Goal: Transaction & Acquisition: Purchase product/service

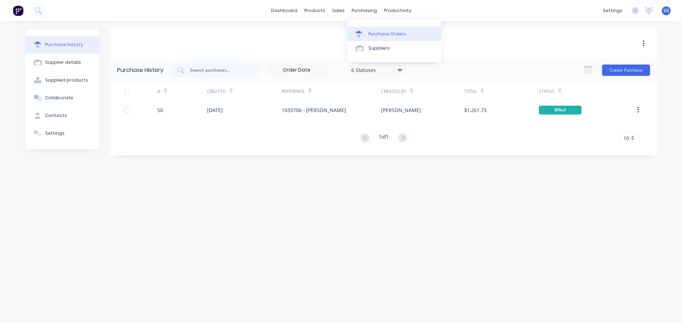
click at [367, 34] on link "Purchase Orders" at bounding box center [394, 34] width 94 height 14
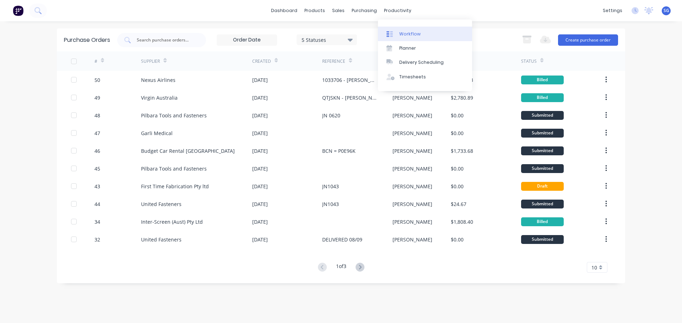
click at [403, 33] on div "Workflow" at bounding box center [409, 34] width 21 height 6
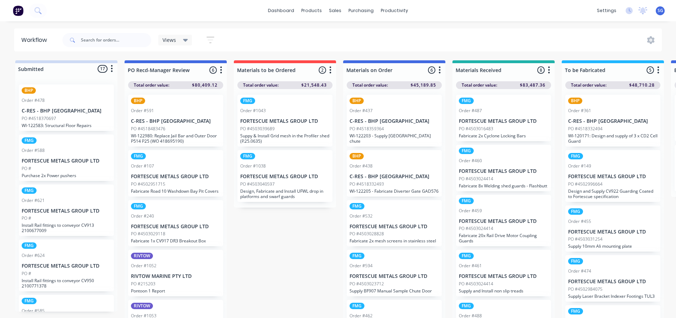
click at [294, 187] on div "FMG Order #1038 FORTESCUE METALS GROUP LTD PO #4503040597 Design, Fabricate and…" at bounding box center [285, 176] width 95 height 52
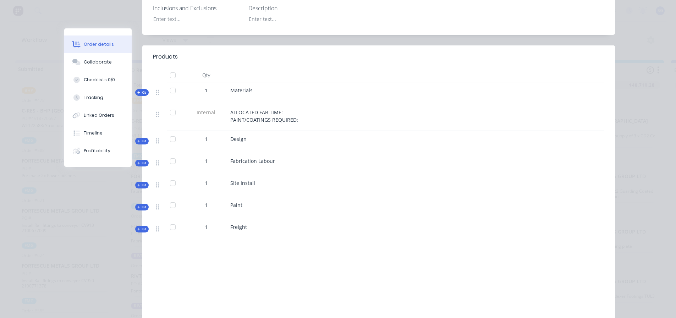
scroll to position [249, 0]
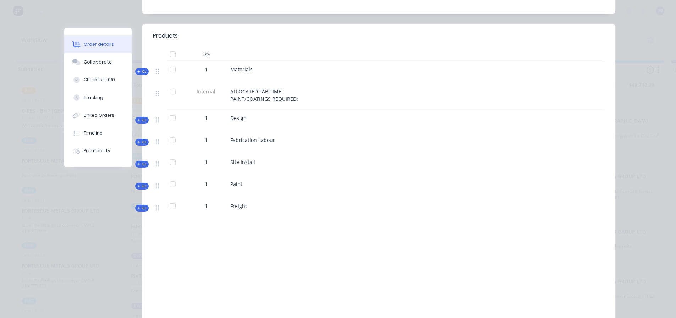
click at [137, 70] on icon at bounding box center [138, 71] width 3 height 3
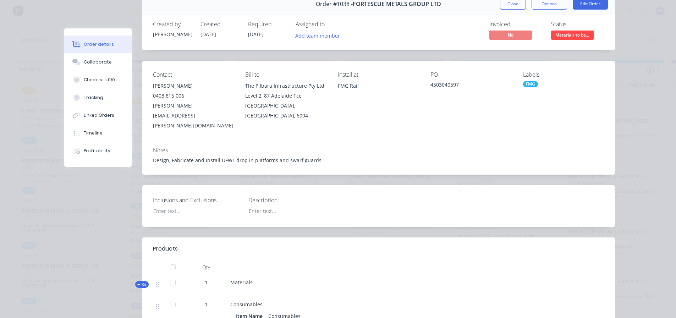
scroll to position [0, 0]
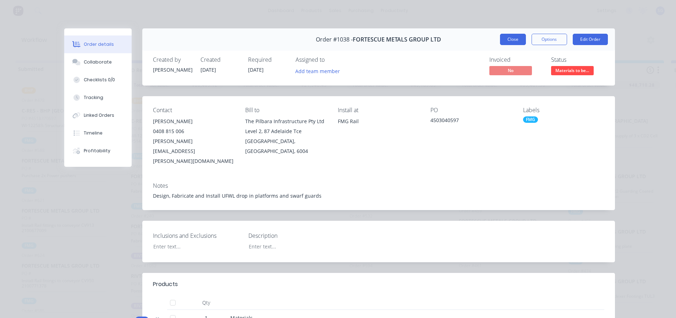
click at [518, 35] on button "Close" at bounding box center [513, 39] width 26 height 11
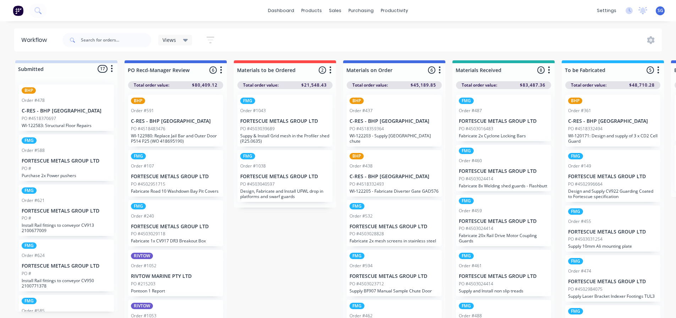
click at [294, 169] on div "FMG Order #1038 FORTESCUE METALS GROUP LTD PO #4503040597 Design, Fabricate and…" at bounding box center [285, 176] width 95 height 52
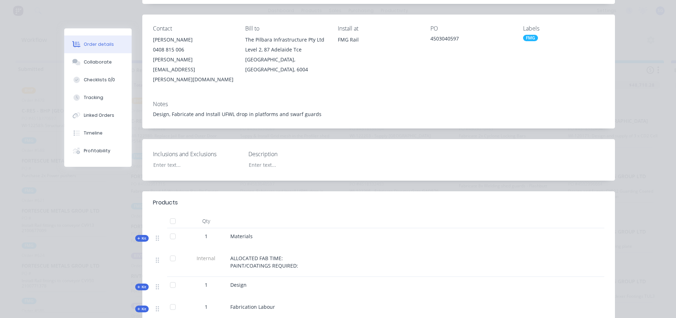
scroll to position [107, 0]
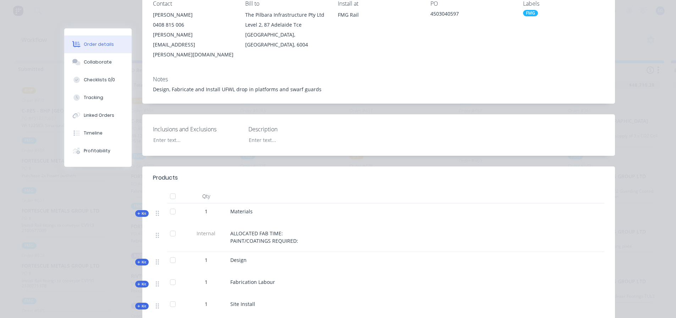
click at [141, 211] on span "Kit" at bounding box center [141, 213] width 9 height 5
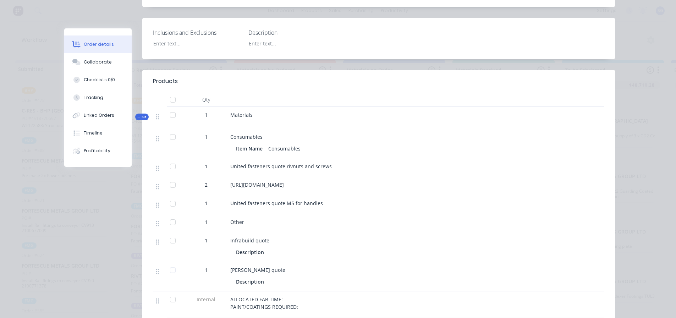
scroll to position [213, 0]
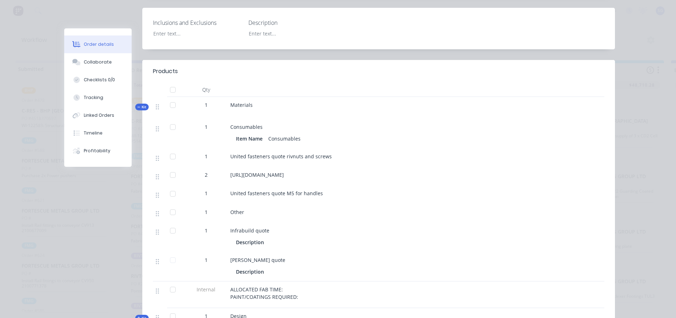
click at [140, 104] on span "Kit" at bounding box center [141, 106] width 9 height 5
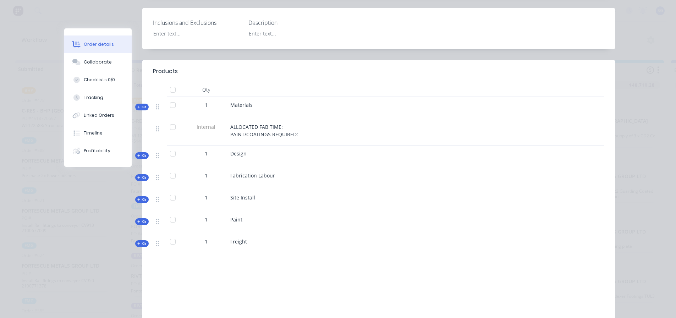
scroll to position [0, 0]
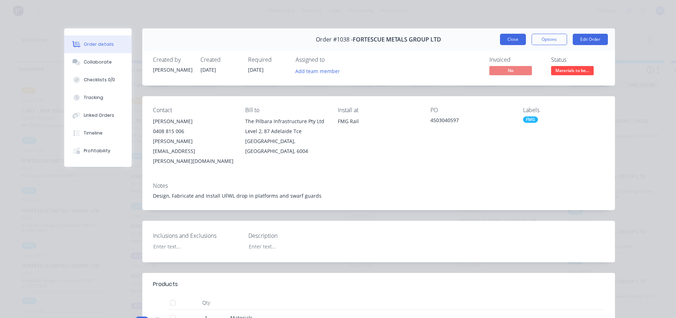
click at [514, 38] on button "Close" at bounding box center [513, 39] width 26 height 11
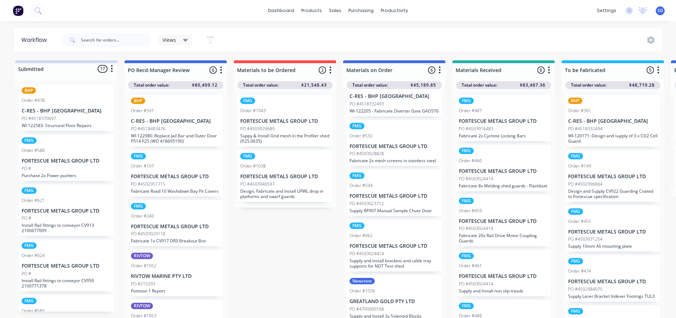
scroll to position [9, 0]
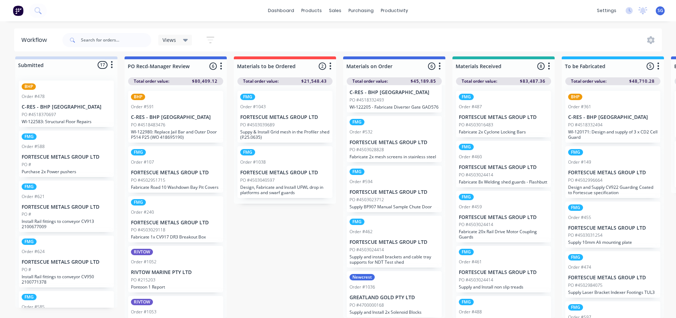
click at [390, 254] on p "Supply and install brackets and cable tray supports for NDT Test shed" at bounding box center [394, 259] width 89 height 11
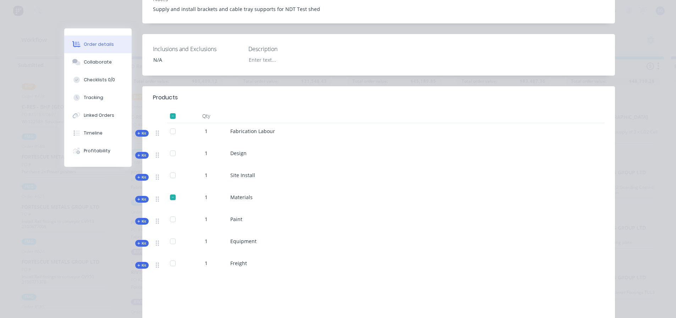
scroll to position [178, 0]
click at [138, 201] on span "Kit" at bounding box center [141, 198] width 9 height 5
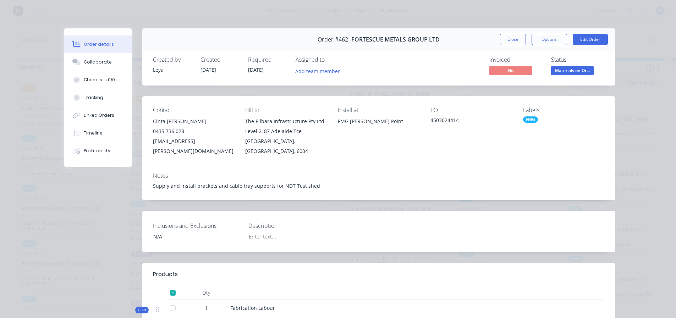
scroll to position [0, 0]
click at [502, 43] on button "Close" at bounding box center [513, 39] width 26 height 11
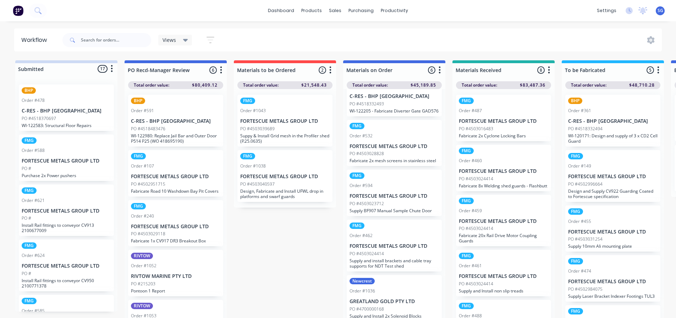
click at [389, 196] on p "FORTESCUE METALS GROUP LTD" at bounding box center [394, 196] width 89 height 6
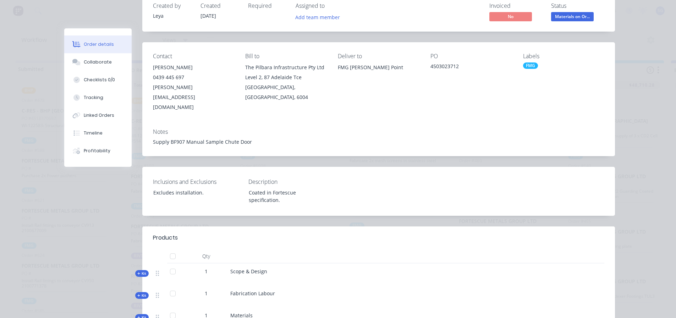
scroll to position [142, 0]
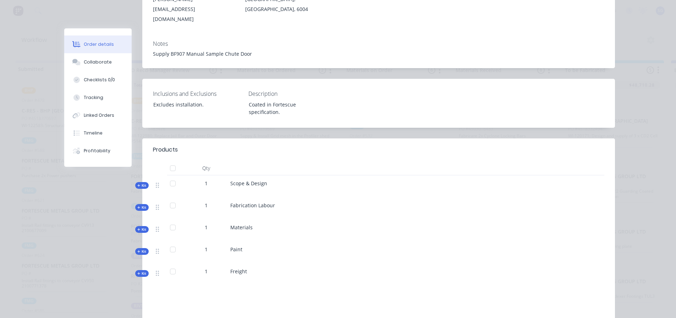
click at [142, 227] on span "Kit" at bounding box center [141, 229] width 9 height 5
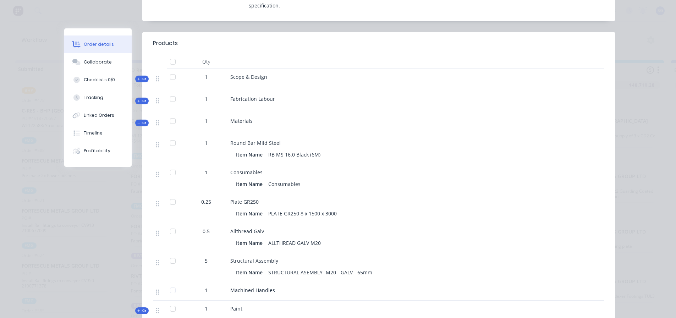
scroll to position [0, 0]
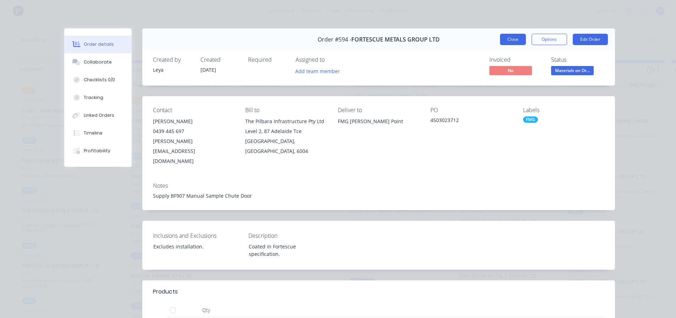
click at [502, 43] on button "Close" at bounding box center [513, 39] width 26 height 11
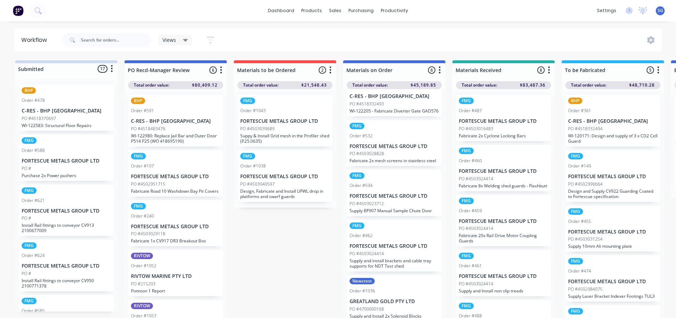
click at [391, 149] on p "FORTESCUE METALS GROUP LTD" at bounding box center [394, 146] width 89 height 6
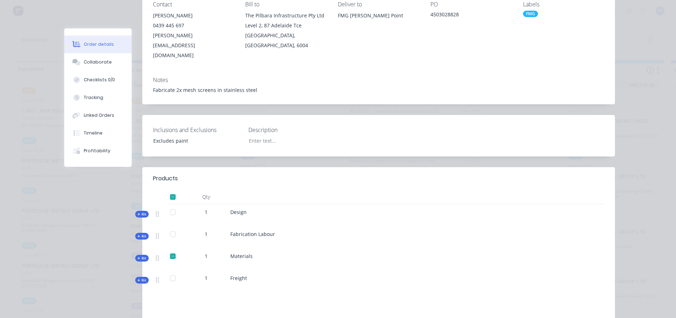
scroll to position [107, 0]
click at [137, 256] on icon at bounding box center [138, 257] width 3 height 3
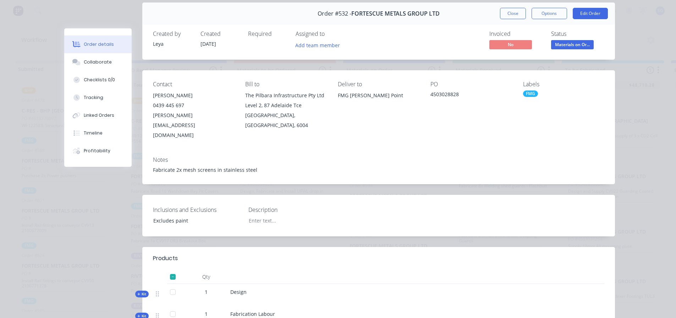
scroll to position [0, 0]
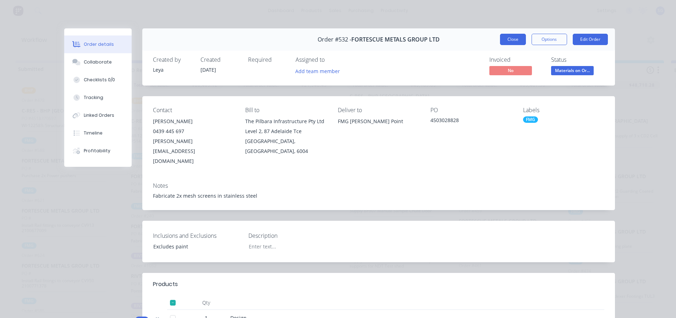
click at [506, 42] on button "Close" at bounding box center [513, 39] width 26 height 11
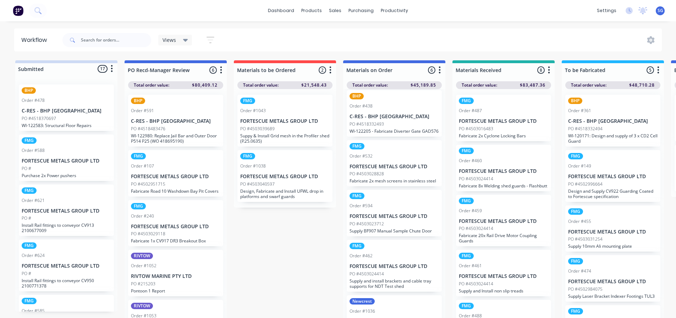
scroll to position [9, 0]
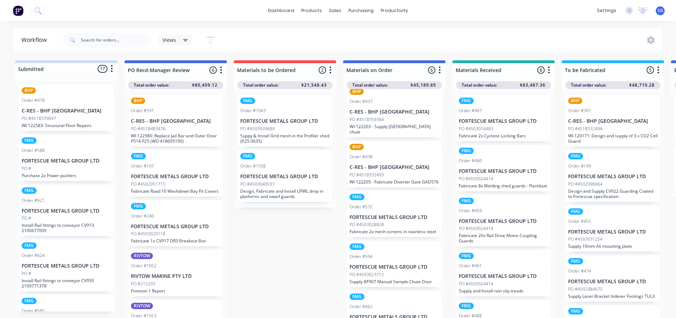
click at [391, 172] on div "PO #4518332493" at bounding box center [394, 175] width 89 height 6
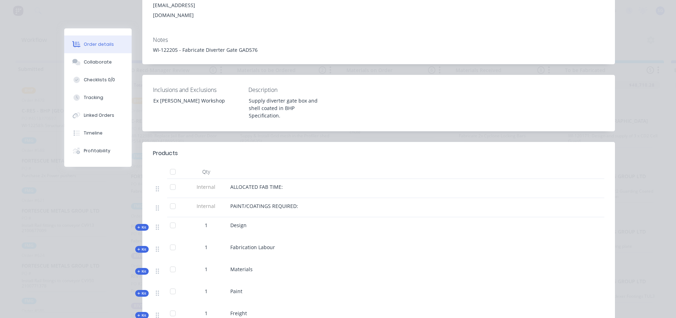
scroll to position [142, 0]
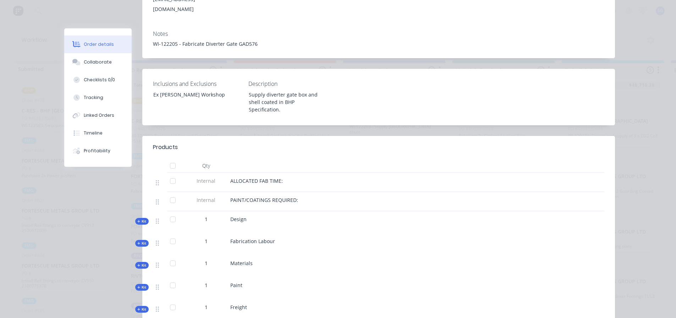
click at [137, 264] on icon at bounding box center [138, 266] width 3 height 4
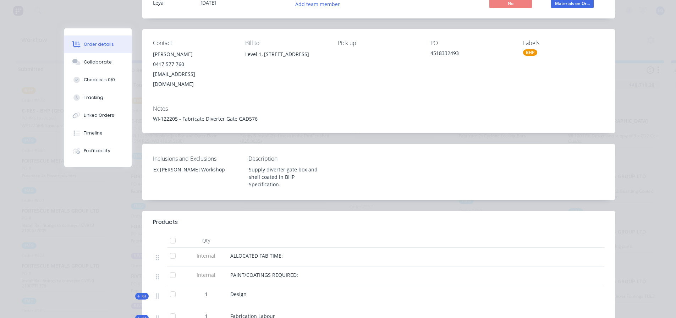
scroll to position [0, 0]
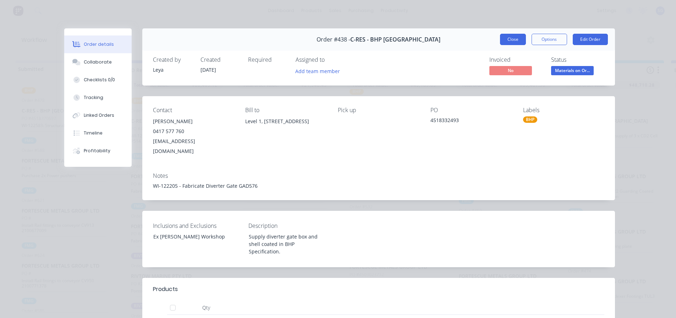
click at [503, 40] on button "Close" at bounding box center [513, 39] width 26 height 11
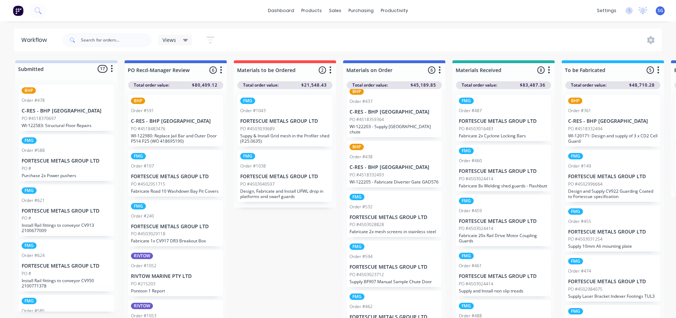
click at [373, 126] on p "WI-122203 - Supply Sample station chute" at bounding box center [394, 129] width 89 height 11
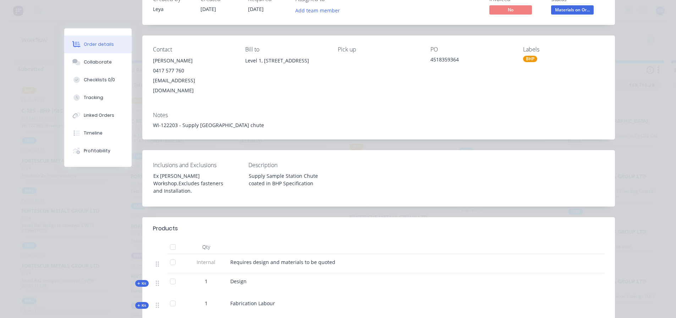
scroll to position [213, 0]
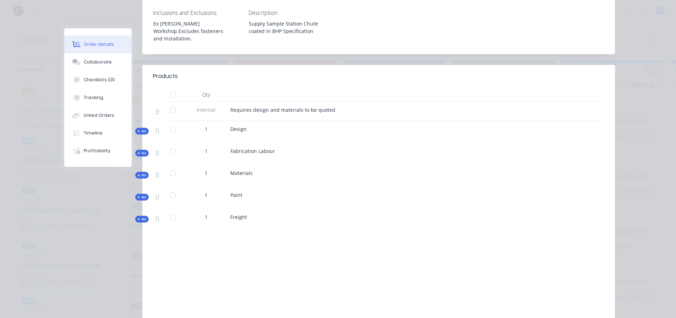
click at [142, 172] on div "Kit" at bounding box center [141, 175] width 13 height 7
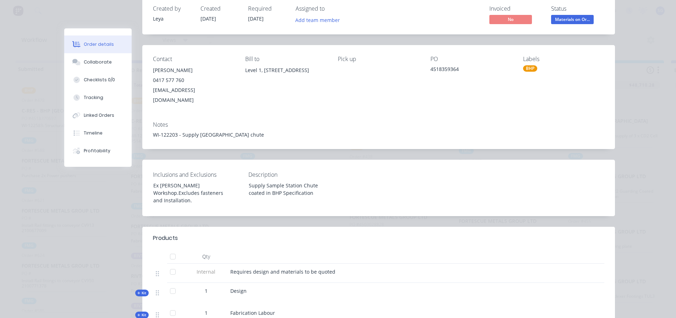
scroll to position [0, 0]
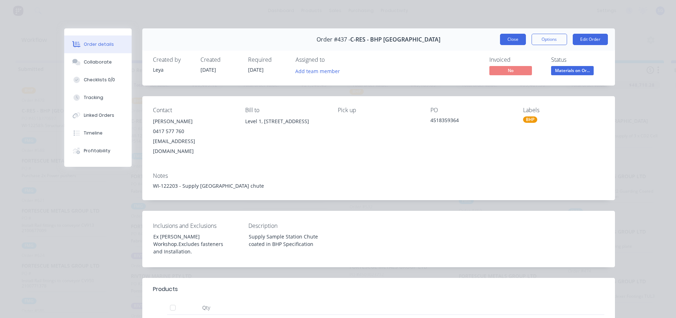
click at [506, 39] on button "Close" at bounding box center [513, 39] width 26 height 11
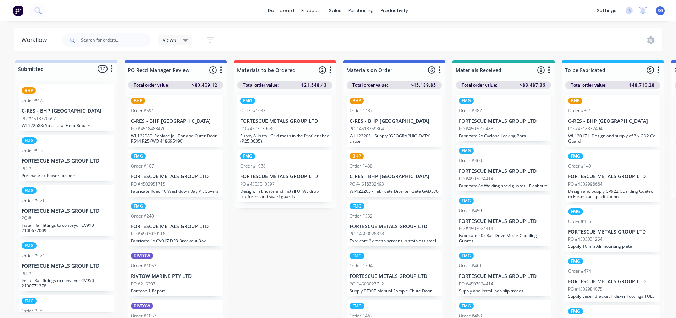
click at [292, 128] on div "PO #4503039689" at bounding box center [284, 129] width 89 height 6
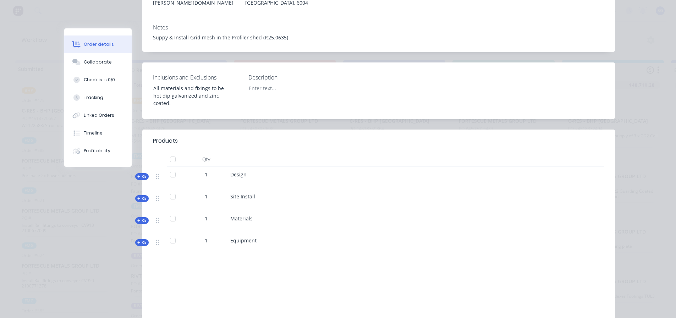
scroll to position [213, 0]
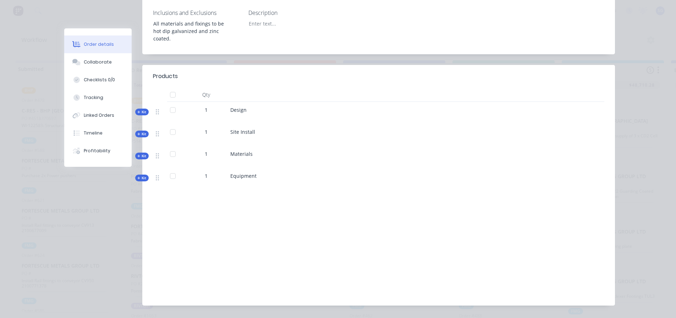
click at [137, 153] on span "Kit" at bounding box center [141, 155] width 9 height 5
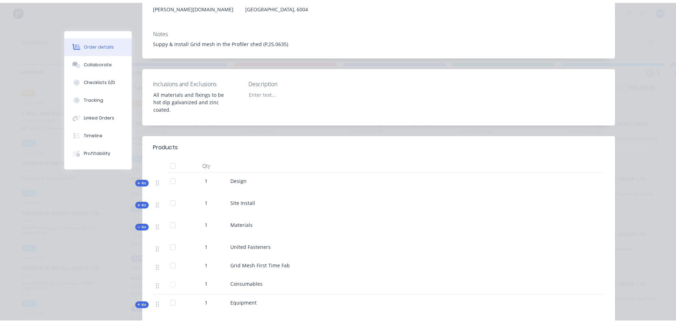
scroll to position [0, 0]
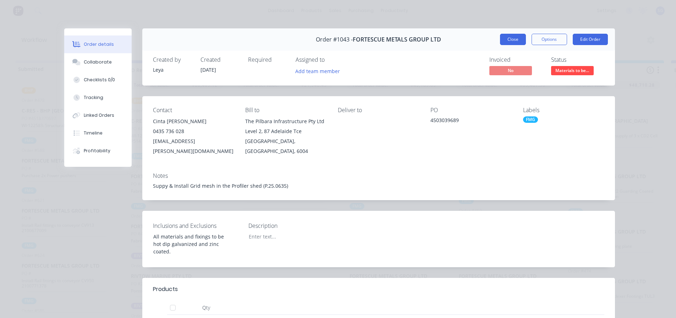
click at [506, 40] on button "Close" at bounding box center [513, 39] width 26 height 11
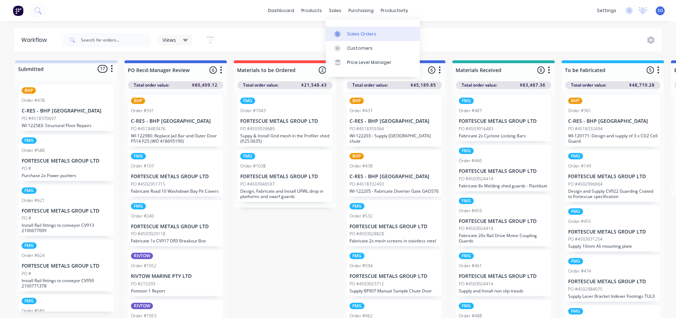
click at [343, 35] on div at bounding box center [339, 34] width 11 height 6
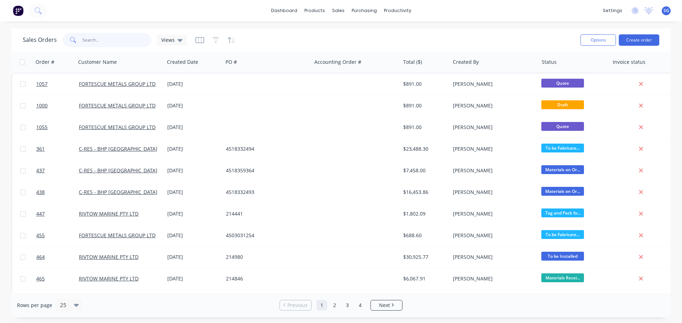
click at [105, 38] on input "text" at bounding box center [116, 40] width 69 height 14
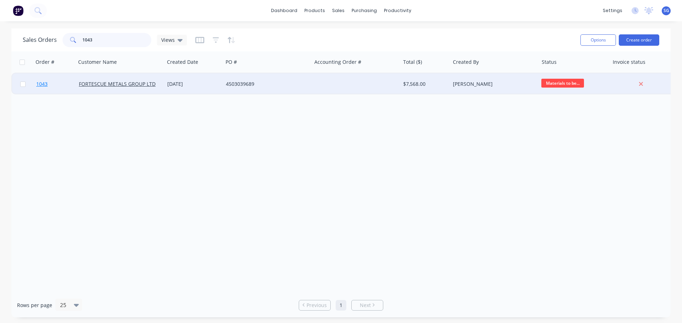
type input "1043"
click at [40, 84] on span "1043" at bounding box center [41, 84] width 11 height 7
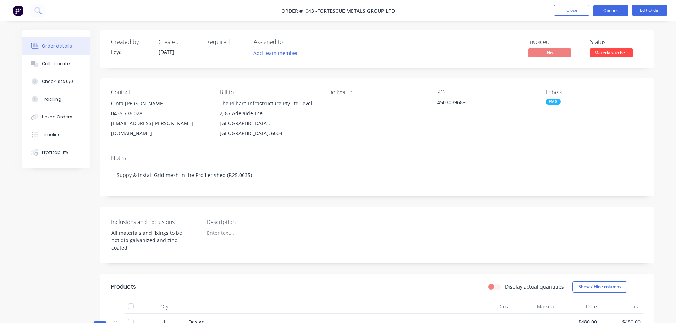
click at [610, 12] on button "Options" at bounding box center [611, 10] width 36 height 11
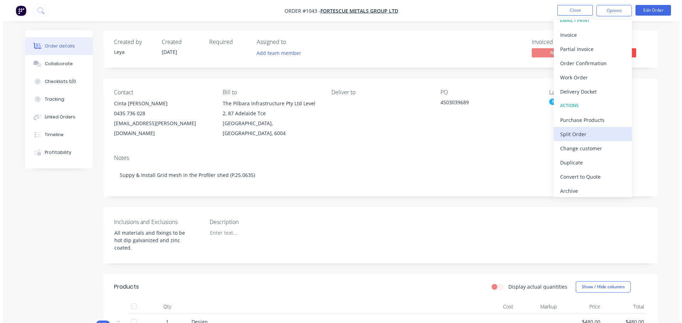
scroll to position [11, 0]
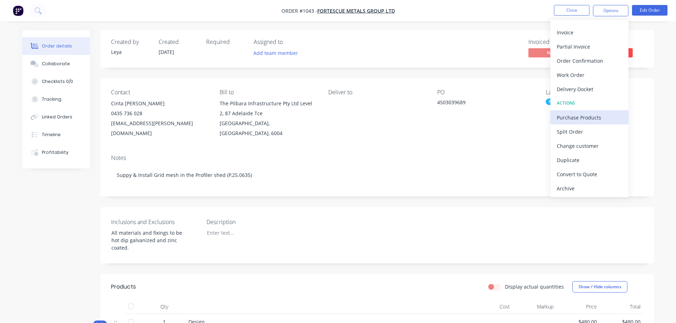
click at [596, 120] on div "Purchase Products" at bounding box center [589, 118] width 65 height 10
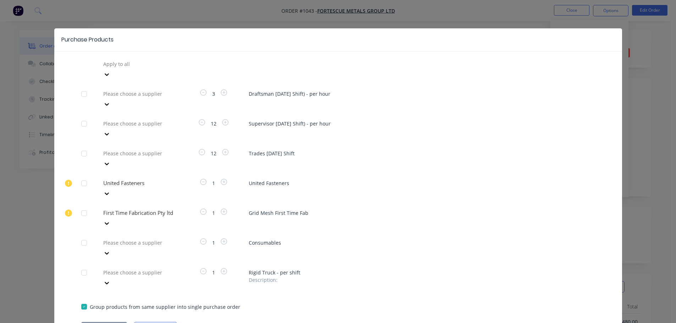
click at [84, 206] on div at bounding box center [84, 213] width 14 height 14
click at [93, 322] on button "Create purchase(s)" at bounding box center [104, 327] width 46 height 11
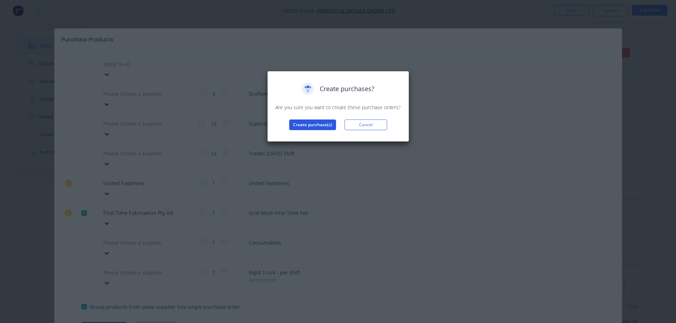
click at [305, 125] on button "Create purchase(s)" at bounding box center [312, 125] width 47 height 11
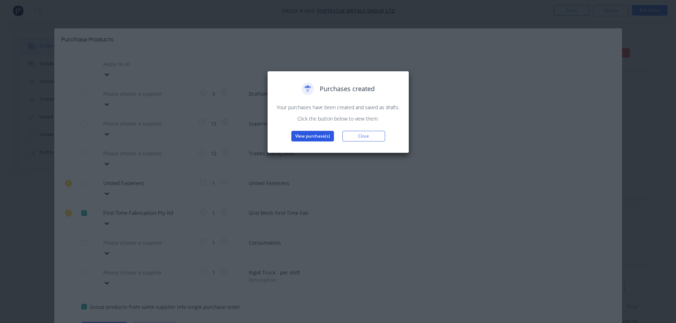
click at [311, 141] on button "View purchase(s)" at bounding box center [313, 136] width 43 height 11
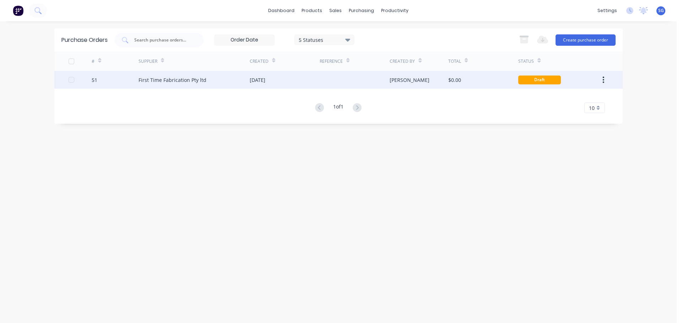
click at [164, 81] on div "First Time Fabrication Pty ltd" at bounding box center [172, 79] width 68 height 7
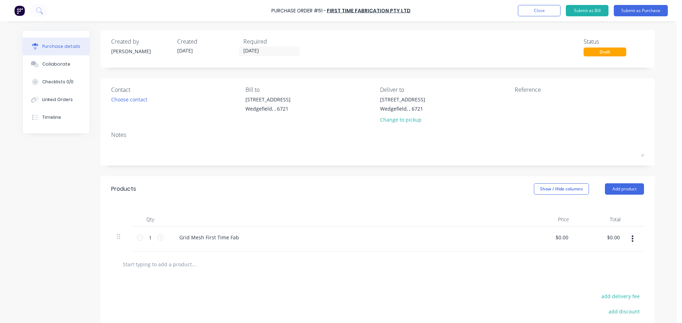
drag, startPoint x: 226, startPoint y: 246, endPoint x: 228, endPoint y: 243, distance: 3.7
click at [226, 246] on div "Grid Mesh First Time Fab" at bounding box center [345, 239] width 355 height 25
drag, startPoint x: 233, startPoint y: 239, endPoint x: 202, endPoint y: 243, distance: 31.5
click at [202, 243] on div "Grid Mesh First Time Fab" at bounding box center [345, 239] width 355 height 25
type input "0"
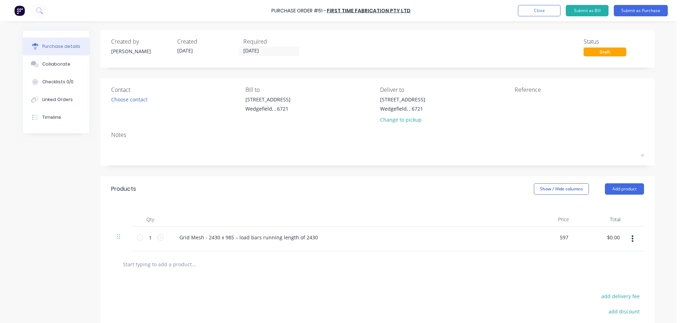
type input "$597.00"
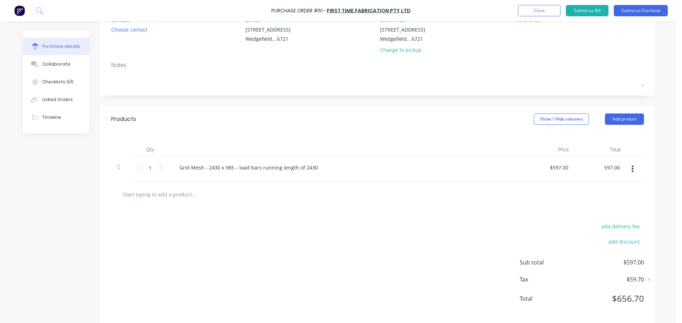
scroll to position [71, 0]
type input "$597.00"
click at [164, 199] on input "text" at bounding box center [193, 193] width 142 height 14
paste input "2430 x 633 - load bars running length of 2430"
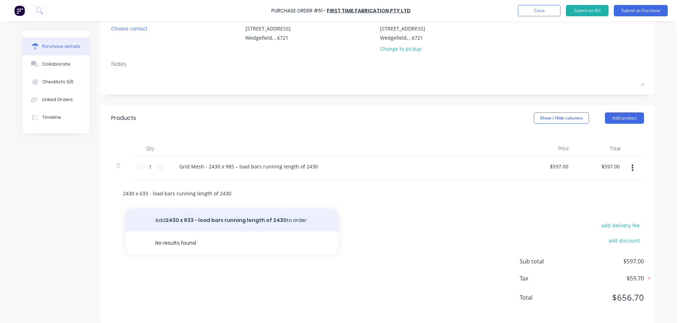
type input "2430 x 633 - load bars running length of 2430"
click at [209, 220] on button "Add 2430 x 633 - load bars running length of 2430 to order" at bounding box center [231, 220] width 213 height 23
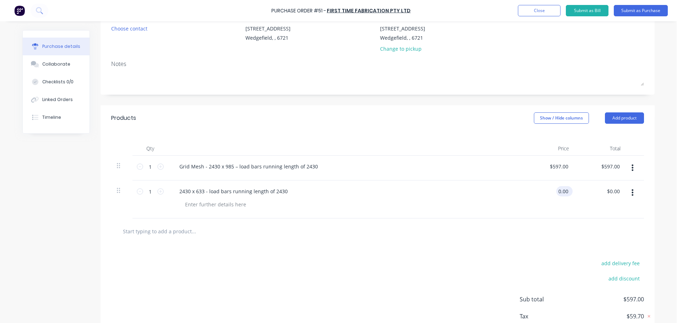
click at [552, 192] on div "0.00 0.00" at bounding box center [548, 200] width 51 height 38
type input "0"
type input "$553.00"
click at [138, 236] on input "text" at bounding box center [193, 231] width 142 height 14
type input "$553.00"
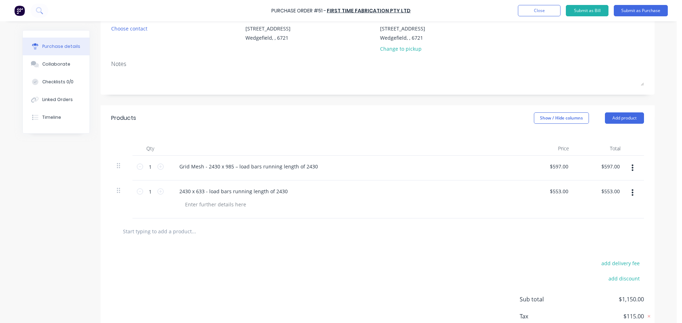
paste input "2430 x 993 - load bars running length of 2430"
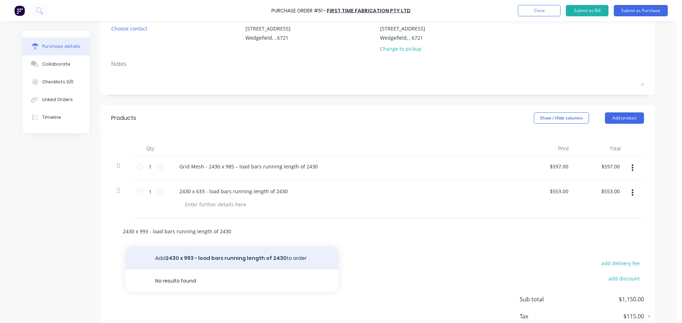
type input "2430 x 993 - load bars running length of 2430"
click at [185, 259] on button "Add 2430 x 993 - load bars running length of 2430 to order" at bounding box center [231, 258] width 213 height 23
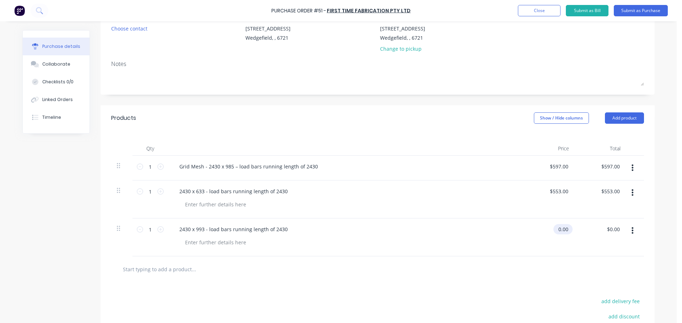
click at [551, 231] on div "0.00 $0.00" at bounding box center [548, 238] width 51 height 38
drag, startPoint x: 554, startPoint y: 230, endPoint x: 576, endPoint y: 230, distance: 22.0
click at [576, 230] on div "1 1 2430 x 993 - load bars running length of 2430 0.00 0.00 $0.00 $0.00" at bounding box center [377, 238] width 533 height 38
type input "$575.00"
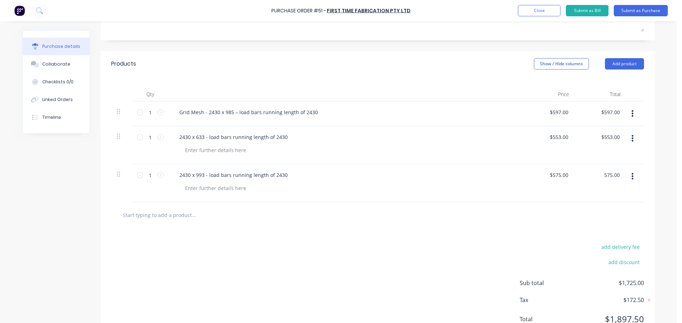
scroll to position [142, 0]
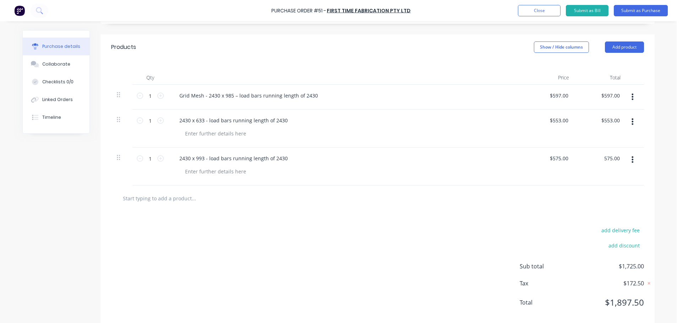
type input "$575.00"
click at [221, 203] on input "text" at bounding box center [193, 198] width 142 height 14
paste input "top clips"
click at [123, 198] on input "top clips" at bounding box center [193, 198] width 142 height 14
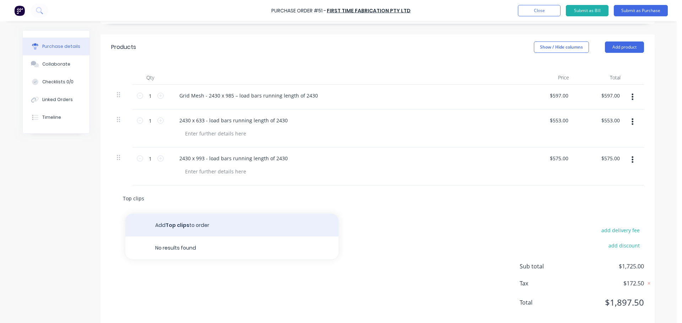
type input "Top clips"
click at [161, 223] on button "Add Top clips to order" at bounding box center [231, 225] width 213 height 23
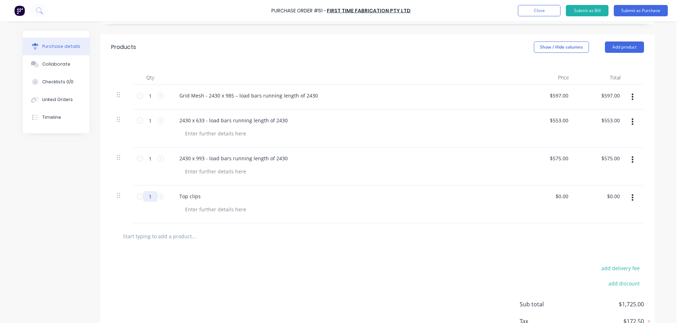
click at [148, 198] on input "1" at bounding box center [150, 196] width 14 height 11
type input "30"
click at [568, 198] on div "$0.00 $0.00" at bounding box center [562, 196] width 19 height 10
click at [563, 198] on input "0.00" at bounding box center [562, 196] width 13 height 10
drag, startPoint x: 565, startPoint y: 197, endPoint x: 548, endPoint y: 198, distance: 17.1
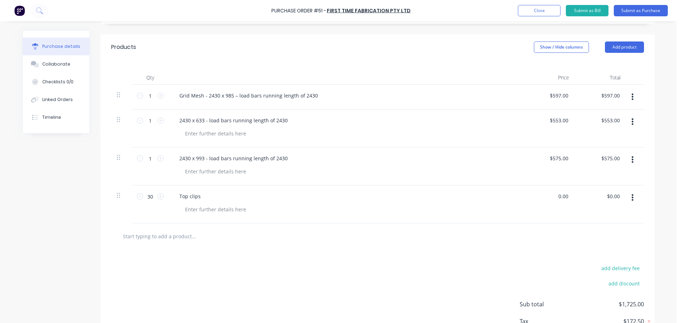
click at [548, 198] on div "0.00 0.00" at bounding box center [548, 205] width 51 height 38
type input "$1.80"
type input "$54.00"
click at [178, 236] on input "text" at bounding box center [193, 236] width 142 height 14
paste input "triobular screws"
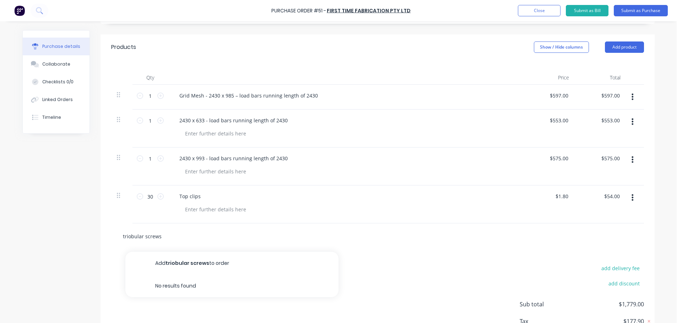
drag, startPoint x: 124, startPoint y: 237, endPoint x: 136, endPoint y: 237, distance: 12.4
click at [125, 237] on input "triobular screws" at bounding box center [193, 236] width 142 height 14
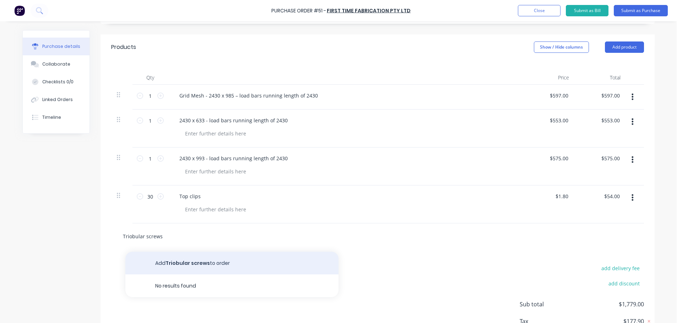
type input "Triobular screws"
click at [175, 259] on button "Add Triobular screws to order" at bounding box center [231, 263] width 213 height 23
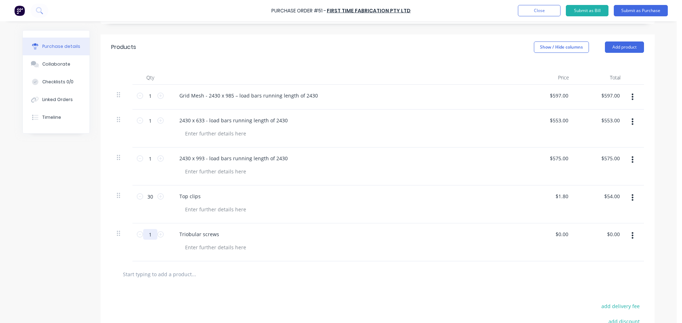
click at [151, 235] on input "1" at bounding box center [150, 234] width 14 height 11
type input "40"
click at [563, 234] on input "0.00" at bounding box center [561, 234] width 16 height 10
drag, startPoint x: 567, startPoint y: 235, endPoint x: 560, endPoint y: 235, distance: 6.4
click at [560, 235] on div "$0.00 $0.00" at bounding box center [561, 234] width 16 height 10
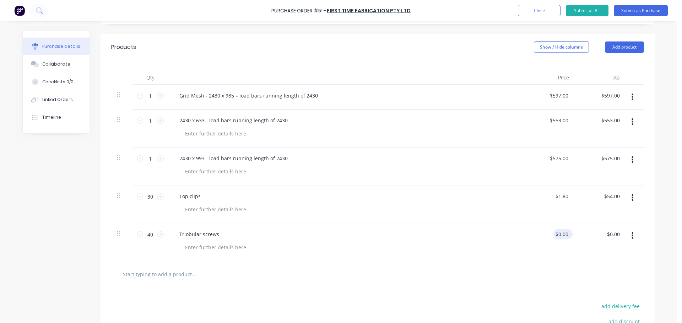
type input "0"
click at [560, 235] on input "0" at bounding box center [565, 234] width 10 height 10
type input "$1.95"
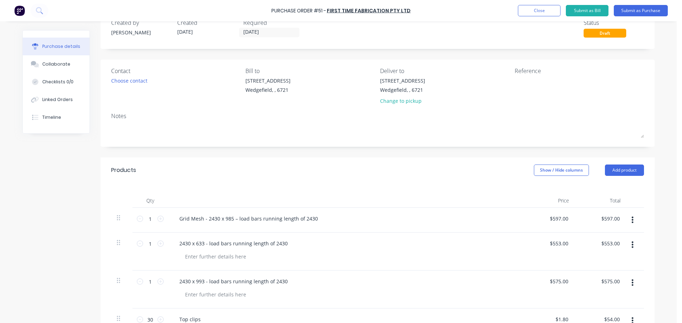
scroll to position [17, 0]
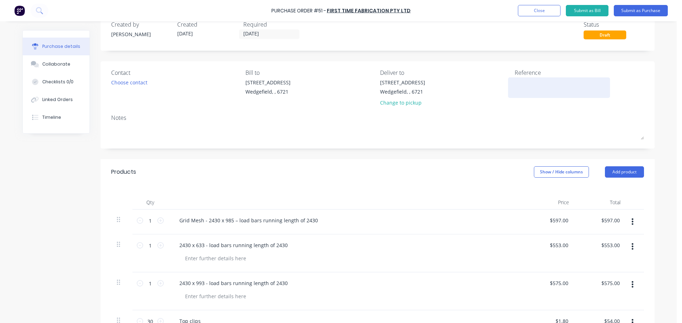
type input "$78.00"
click at [533, 89] on textarea at bounding box center [558, 87] width 89 height 16
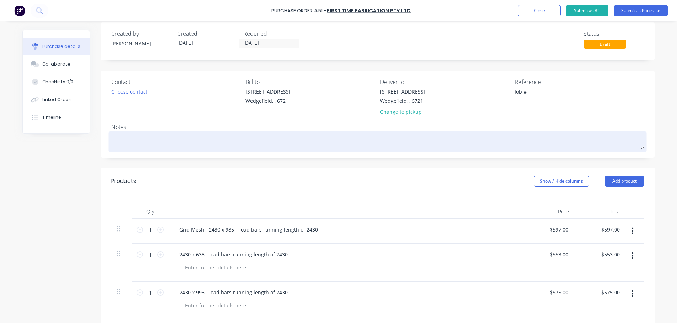
scroll to position [0, 0]
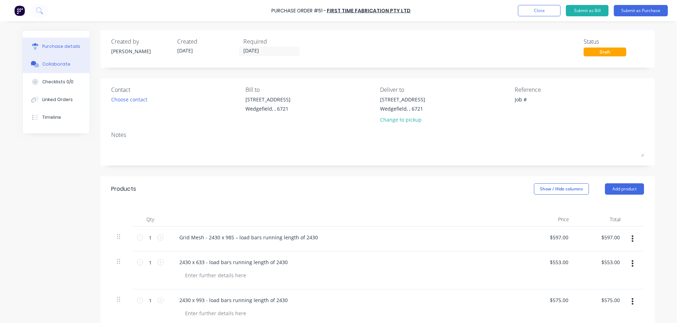
type textarea "Job #"
type textarea "x"
type textarea "Job #"
click at [51, 67] on div "Collaborate" at bounding box center [56, 64] width 28 height 6
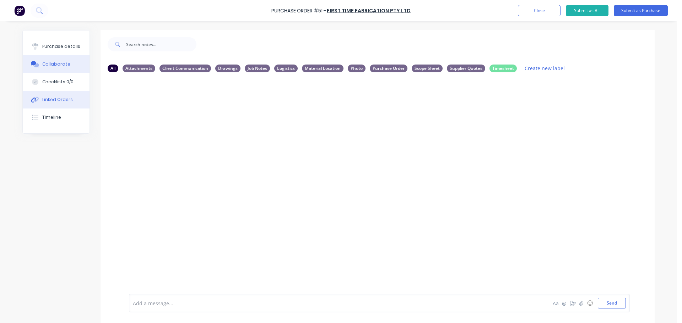
click at [54, 100] on div "Linked Orders" at bounding box center [57, 100] width 31 height 6
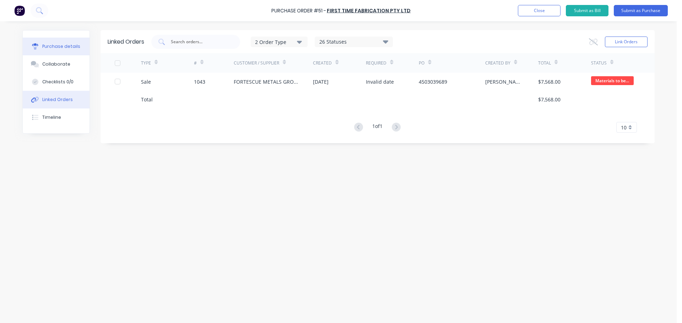
click at [49, 48] on div "Purchase details" at bounding box center [61, 46] width 38 height 6
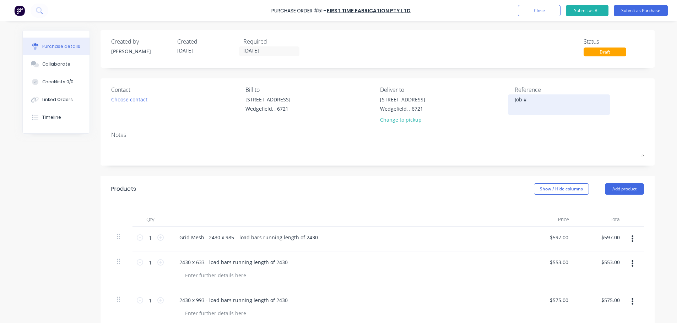
type textarea "x"
click at [549, 96] on div "Job #" at bounding box center [558, 105] width 89 height 18
click at [545, 100] on textarea "Job #" at bounding box center [558, 104] width 89 height 16
type textarea "Job # 1043 (06"
type textarea "x"
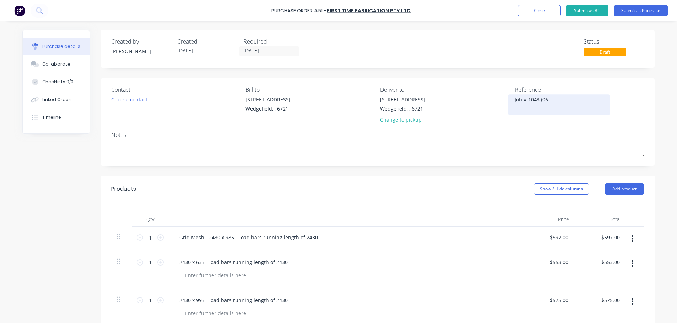
type textarea "Job # 1043 (063"
type textarea "x"
type textarea "Job # 1043 (0635"
type textarea "x"
type textarea "Job # 1043 (0635)"
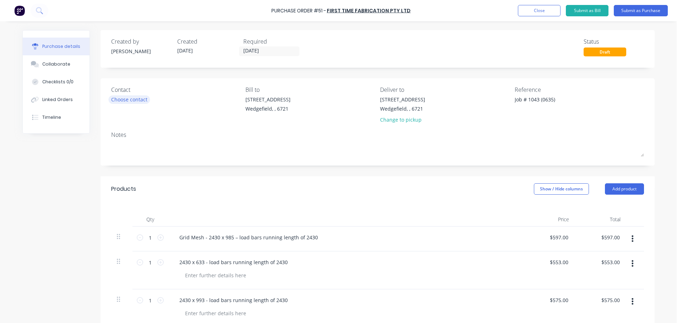
type textarea "x"
type textarea "Job # 1043 (0635)"
click at [132, 99] on div "Choose contact" at bounding box center [129, 99] width 36 height 7
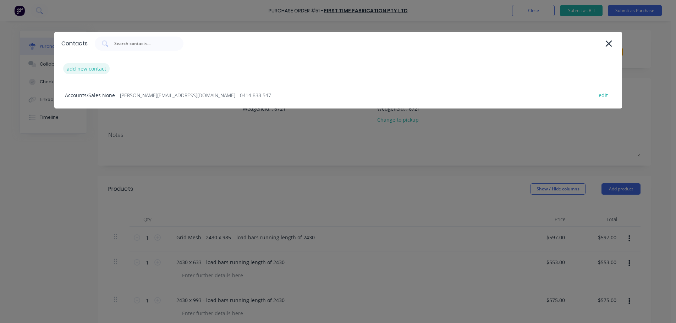
type textarea "x"
click at [68, 69] on div "add new contact" at bounding box center [86, 68] width 47 height 11
select select "AU"
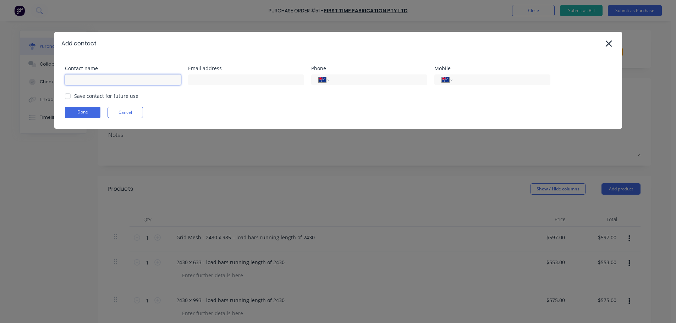
click at [115, 83] on input at bounding box center [123, 80] width 116 height 11
click at [338, 47] on div "Add contact" at bounding box center [338, 43] width 568 height 23
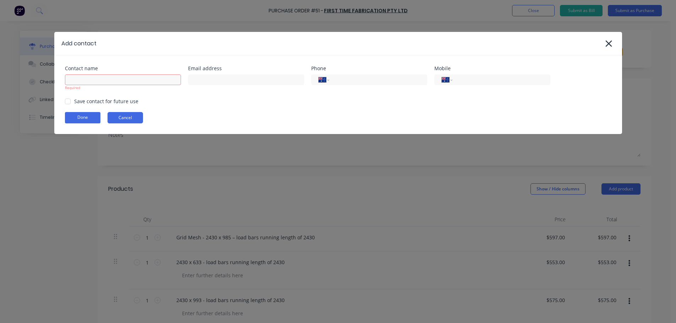
click at [120, 121] on button "Cancel" at bounding box center [126, 117] width 36 height 11
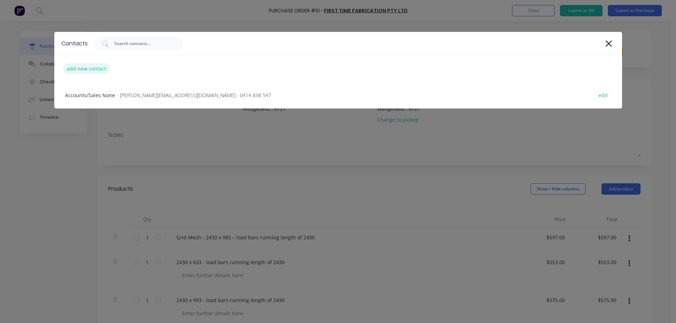
type textarea "x"
click at [81, 69] on div "add new contact" at bounding box center [86, 68] width 47 height 11
select select "AU"
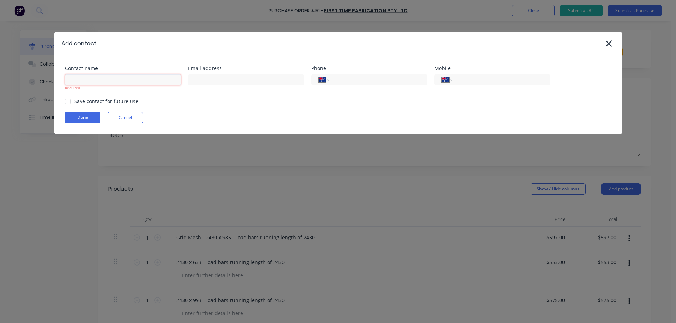
type textarea "x"
click at [112, 81] on input at bounding box center [123, 80] width 116 height 11
type input "Aimone Villani"
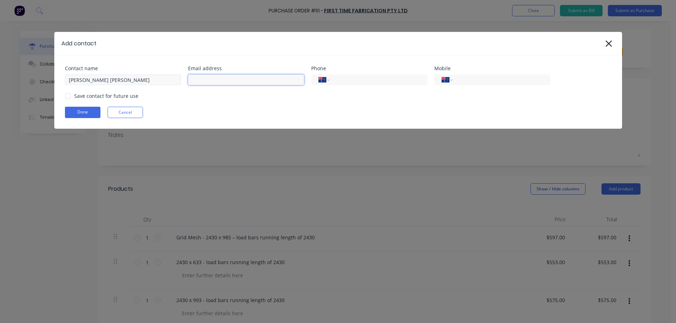
paste input "aimone@firsttimefabrication.com.au"
type input "aimone@firsttimefabrication.com.au"
type textarea "x"
click at [349, 81] on input "tel" at bounding box center [376, 80] width 85 height 8
type input "(08) 9452 7806"
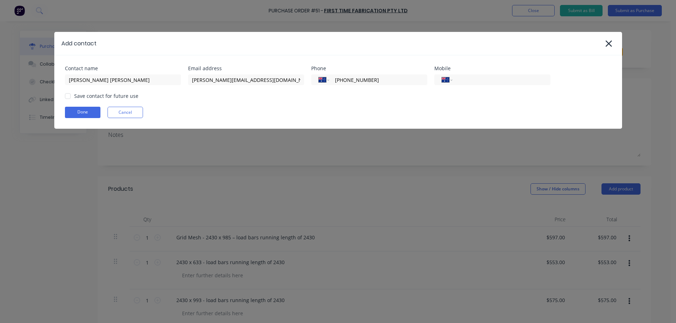
type textarea "x"
click at [67, 95] on div at bounding box center [68, 96] width 14 height 14
type input "(08) 9452 7806"
click at [80, 113] on button "Done" at bounding box center [83, 112] width 36 height 11
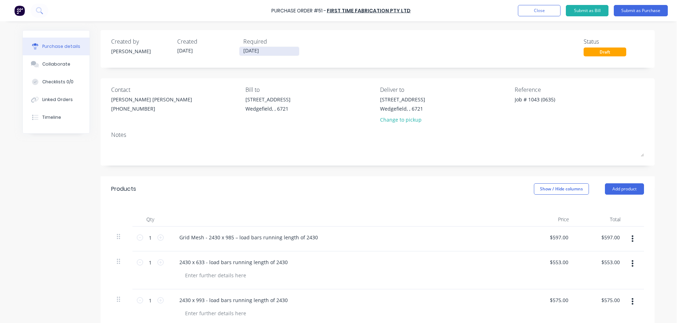
click at [275, 51] on input "09/09/25" at bounding box center [269, 51] width 60 height 9
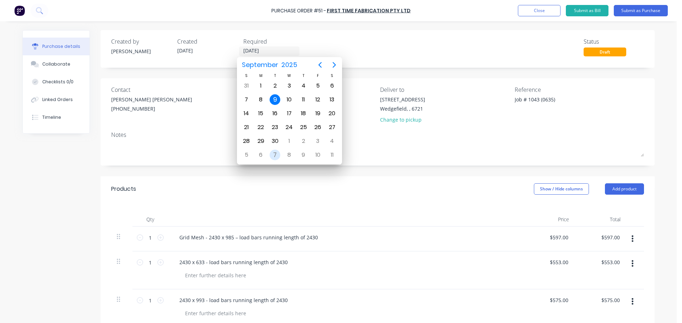
click at [277, 155] on div "7" at bounding box center [274, 155] width 11 height 11
type textarea "x"
type input "07/10/25"
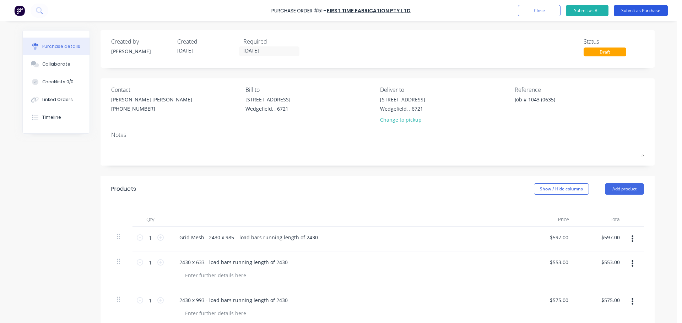
click at [636, 9] on button "Submit as Purchase" at bounding box center [641, 10] width 54 height 11
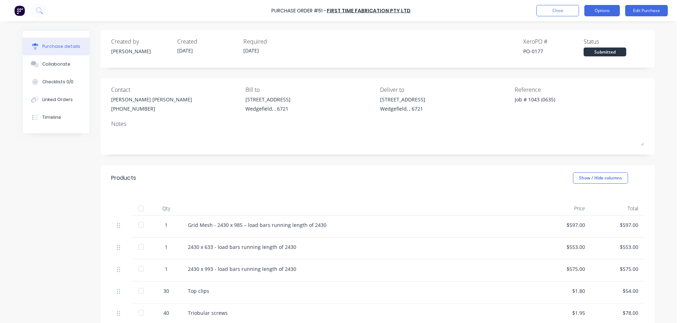
click at [601, 13] on button "Options" at bounding box center [602, 10] width 36 height 11
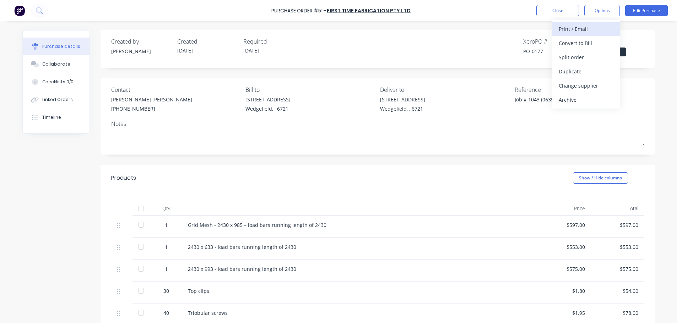
click at [577, 29] on div "Print / Email" at bounding box center [586, 29] width 55 height 10
click at [571, 46] on div "With pricing" at bounding box center [586, 43] width 55 height 10
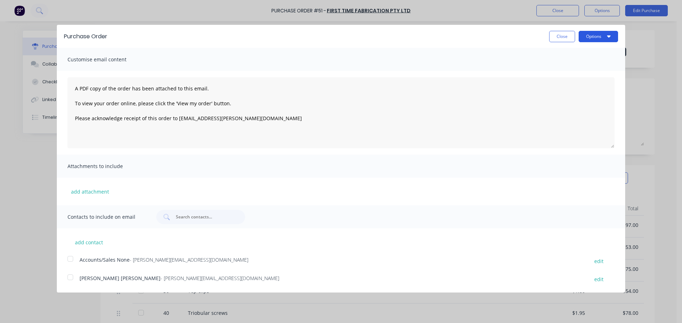
click at [594, 38] on button "Options" at bounding box center [597, 36] width 39 height 11
click at [562, 59] on div "Print" at bounding box center [584, 54] width 55 height 10
click at [555, 34] on button "Close" at bounding box center [562, 36] width 26 height 11
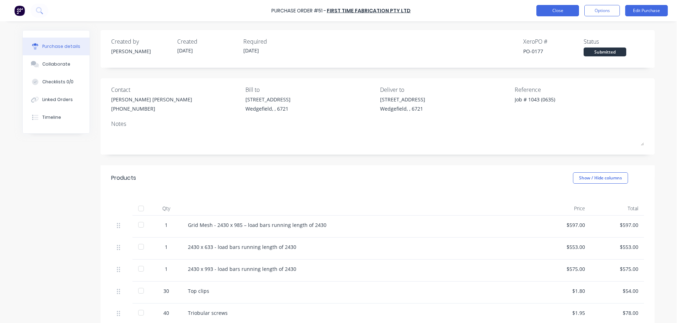
click at [551, 13] on button "Close" at bounding box center [557, 10] width 43 height 11
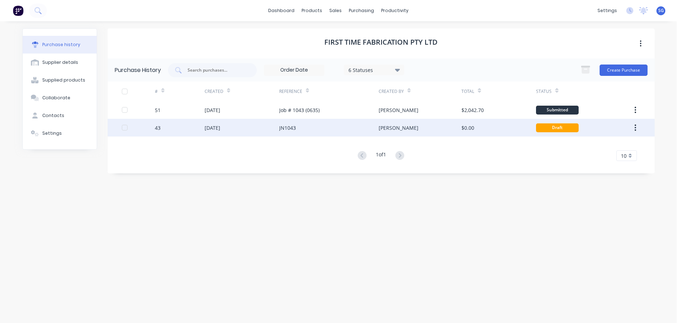
click at [295, 126] on div "JN1043" at bounding box center [287, 127] width 17 height 7
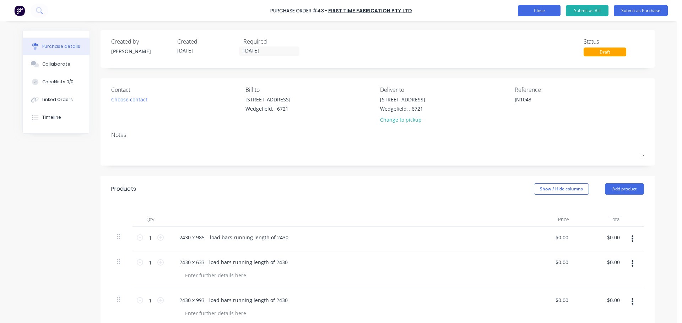
click at [541, 14] on button "Close" at bounding box center [539, 10] width 43 height 11
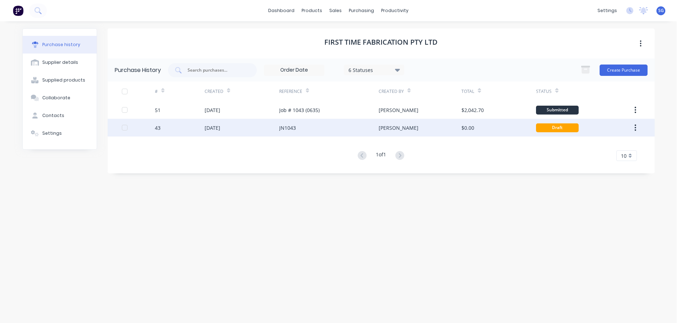
click at [634, 128] on button "button" at bounding box center [635, 127] width 17 height 13
click at [598, 147] on div "Archive" at bounding box center [610, 146] width 55 height 10
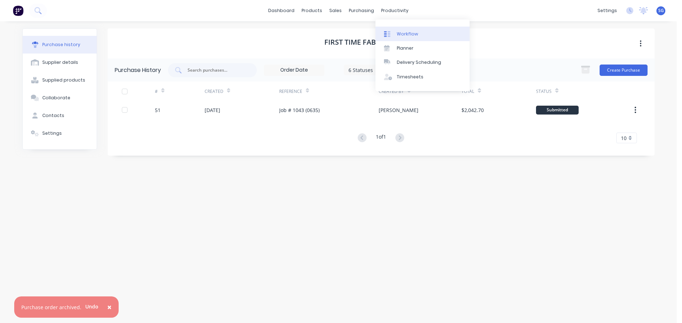
click at [396, 29] on link "Workflow" at bounding box center [422, 34] width 94 height 14
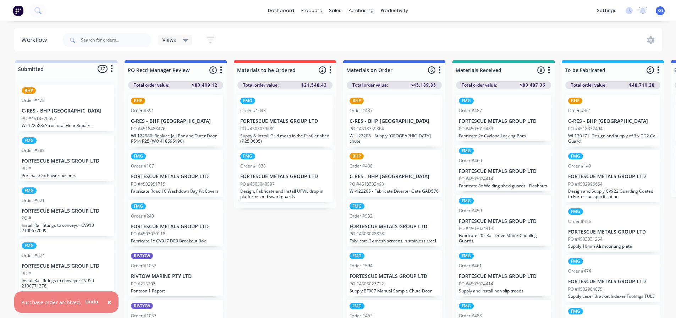
click at [298, 130] on div "PO #4503039689" at bounding box center [284, 129] width 89 height 6
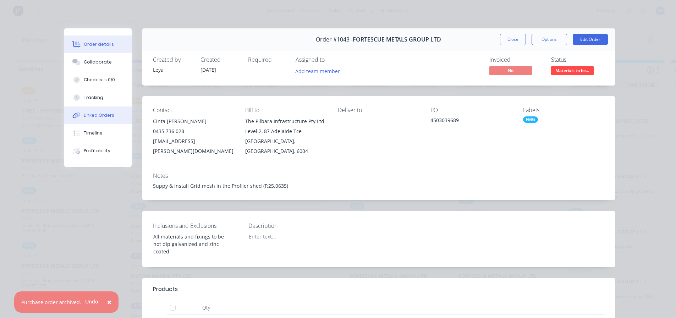
click at [90, 121] on button "Linked Orders" at bounding box center [97, 116] width 67 height 18
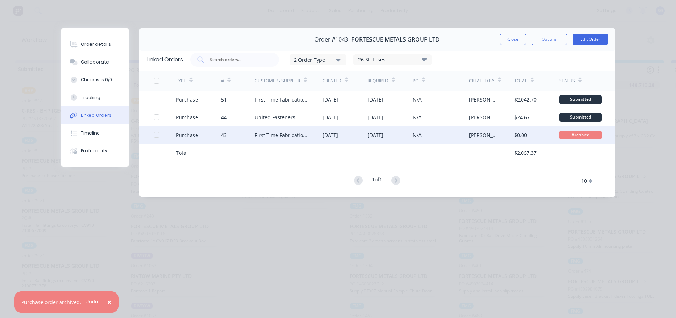
click at [157, 134] on div at bounding box center [156, 135] width 14 height 14
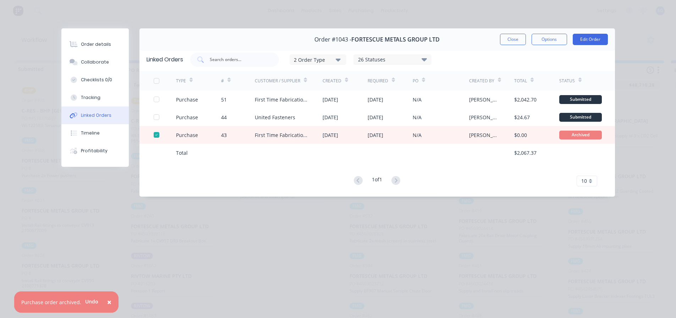
drag, startPoint x: 452, startPoint y: 133, endPoint x: 262, endPoint y: 174, distance: 193.6
click at [267, 176] on div "1 of 1 10 5 10 15 20 25 30 35" at bounding box center [378, 181] width 476 height 10
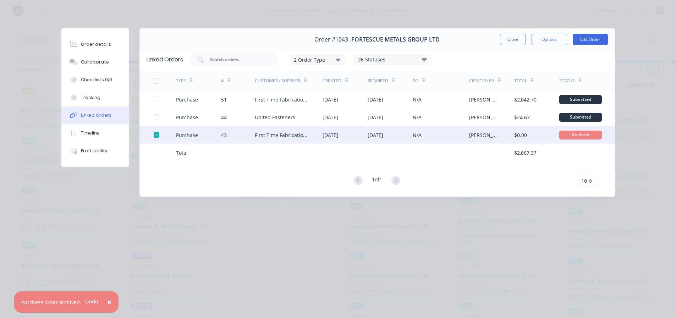
click at [187, 135] on div "Purchase" at bounding box center [187, 134] width 22 height 7
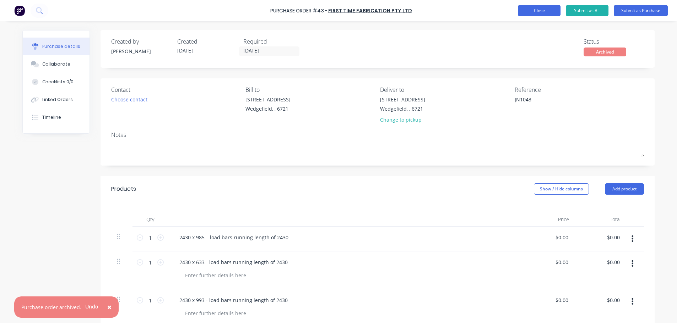
click at [534, 10] on button "Close" at bounding box center [539, 10] width 43 height 11
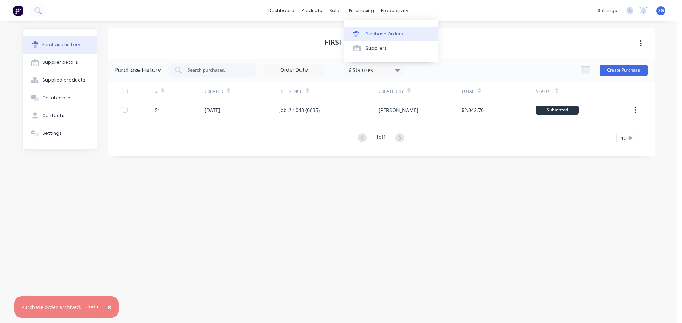
click at [369, 31] on div "Purchase Orders" at bounding box center [384, 34] width 38 height 6
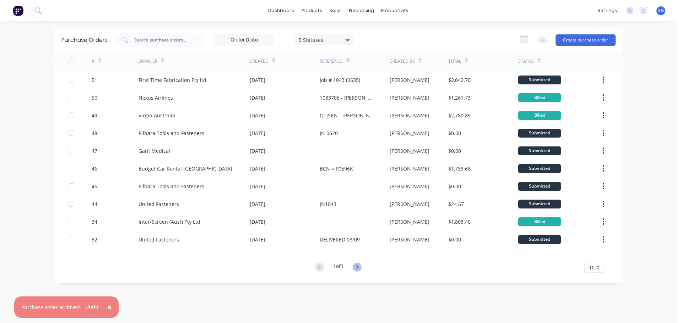
click at [358, 268] on icon at bounding box center [357, 267] width 2 height 4
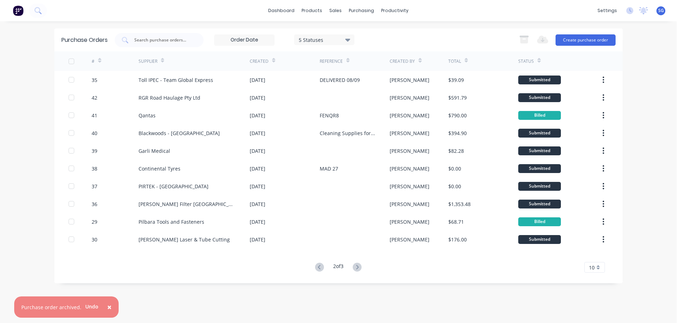
click at [358, 268] on icon at bounding box center [357, 267] width 2 height 4
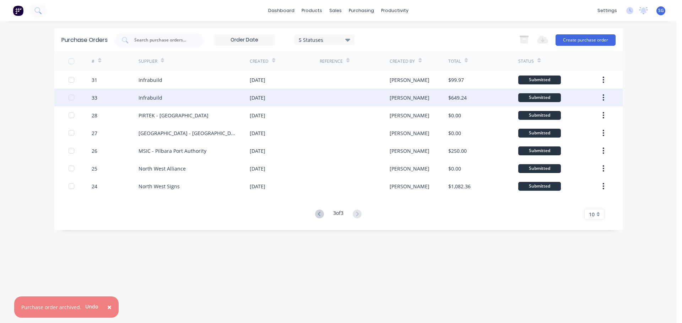
click at [160, 99] on div "Infrabuild" at bounding box center [150, 97] width 24 height 7
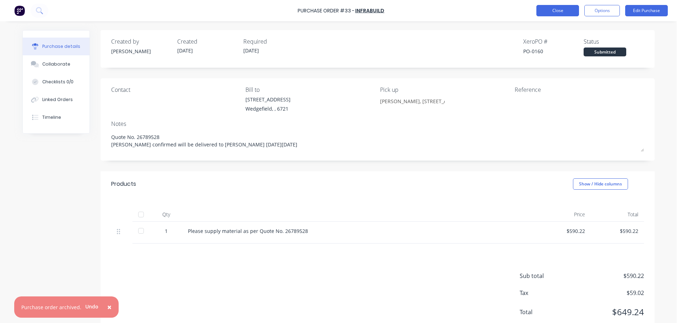
click at [548, 13] on button "Close" at bounding box center [557, 10] width 43 height 11
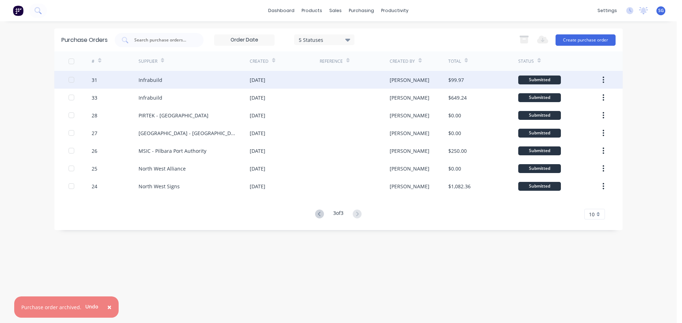
click at [152, 84] on div "Infrabuild" at bounding box center [193, 80] width 111 height 18
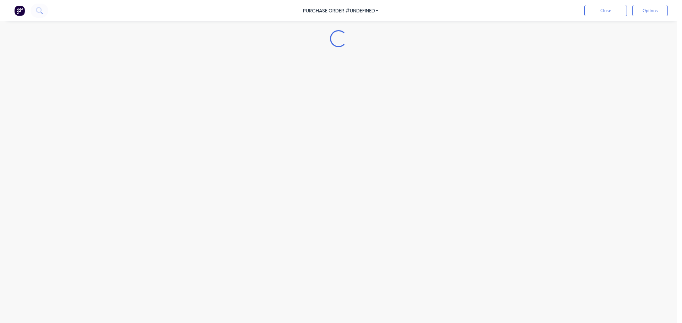
type textarea "x"
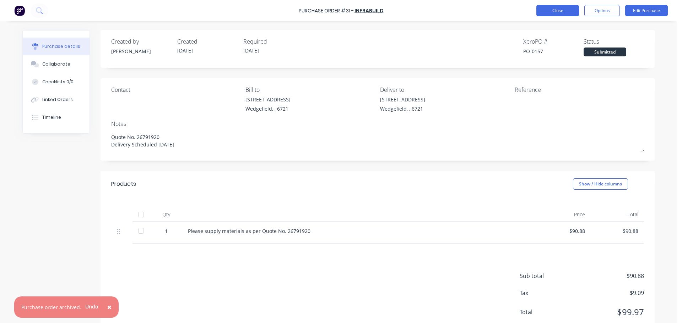
click at [543, 9] on button "Close" at bounding box center [557, 10] width 43 height 11
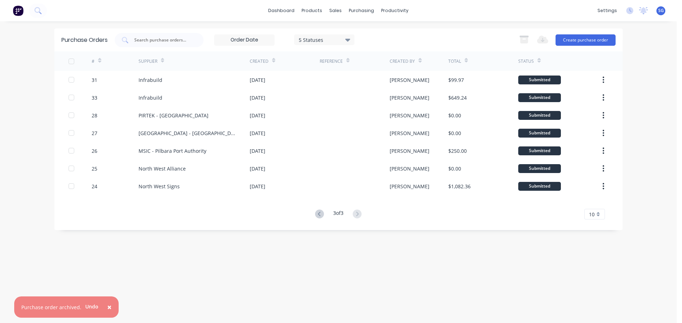
click at [107, 309] on span "×" at bounding box center [109, 308] width 4 height 10
click at [361, 312] on div "Purchase Orders 5 Statuses 5 Statuses Export to Excel (XLSX) Create purchase or…" at bounding box center [338, 172] width 568 height 288
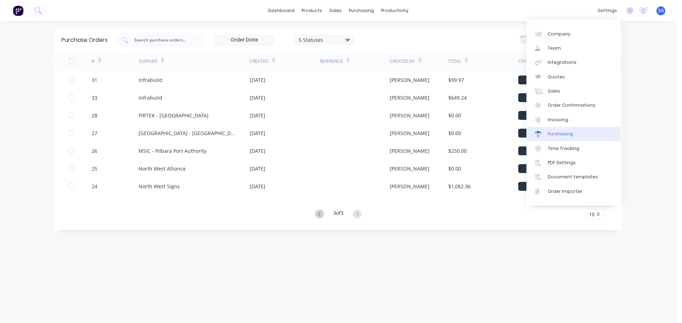
click at [567, 136] on div "Purchasing" at bounding box center [559, 134] width 25 height 6
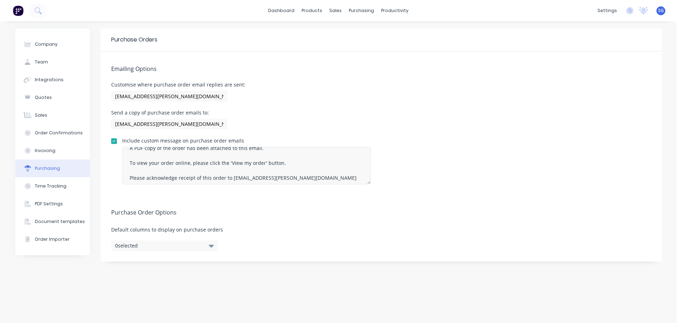
scroll to position [15, 0]
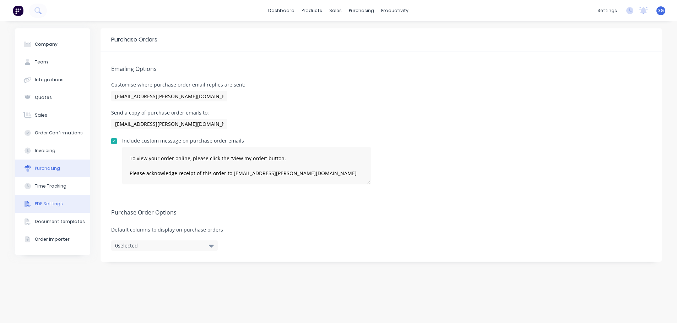
click at [45, 208] on button "PDF Settings" at bounding box center [52, 204] width 75 height 18
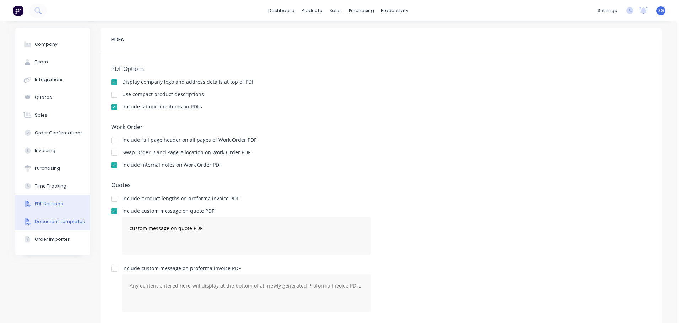
click at [45, 222] on div "Document templates" at bounding box center [60, 222] width 50 height 6
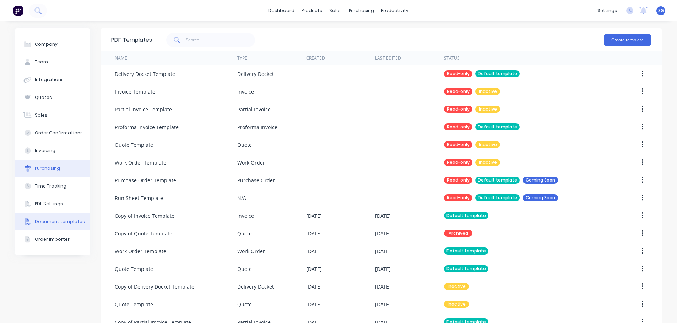
click at [48, 168] on div "Purchasing" at bounding box center [47, 168] width 25 height 6
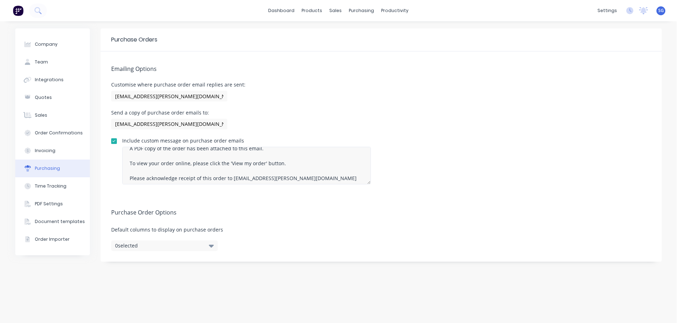
scroll to position [15, 0]
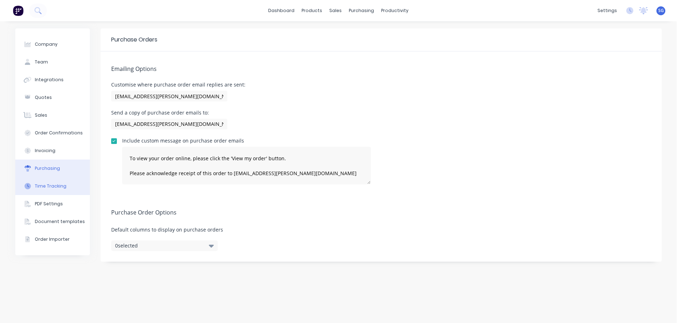
click at [46, 188] on div "Time Tracking" at bounding box center [51, 186] width 32 height 6
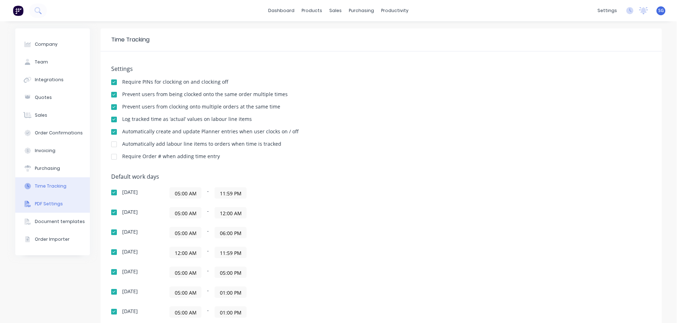
click at [60, 200] on button "PDF Settings" at bounding box center [52, 204] width 75 height 18
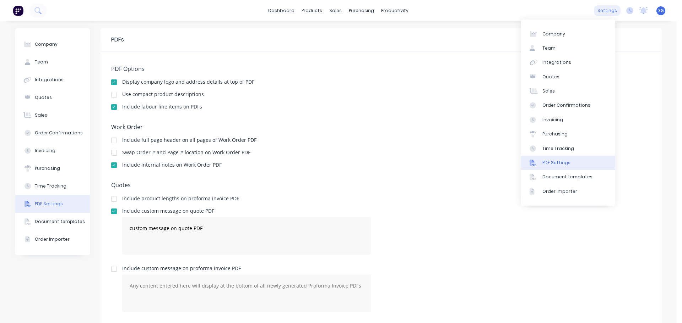
click at [603, 14] on div "settings" at bounding box center [607, 10] width 27 height 11
click at [562, 61] on div "Integrations" at bounding box center [556, 62] width 29 height 6
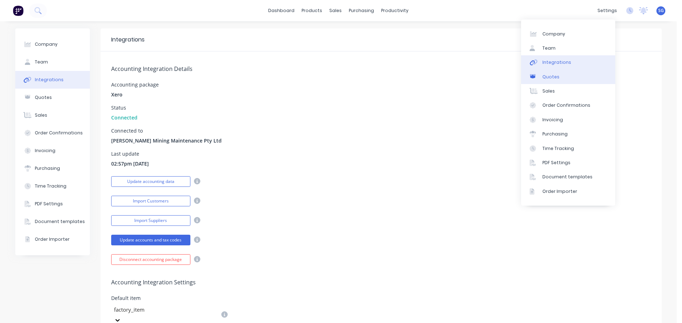
click at [557, 74] on div "Quotes" at bounding box center [550, 77] width 17 height 6
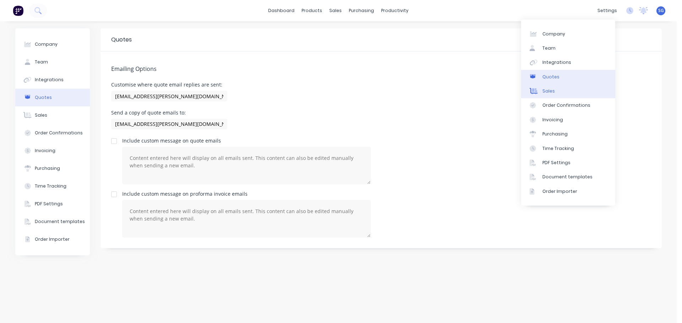
click at [557, 91] on link "Sales" at bounding box center [568, 91] width 94 height 14
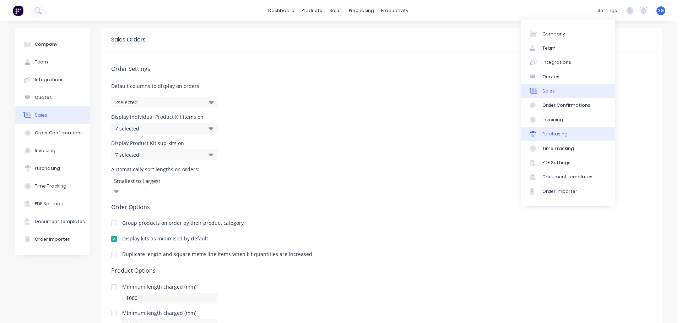
click at [558, 130] on link "Purchasing" at bounding box center [568, 134] width 94 height 14
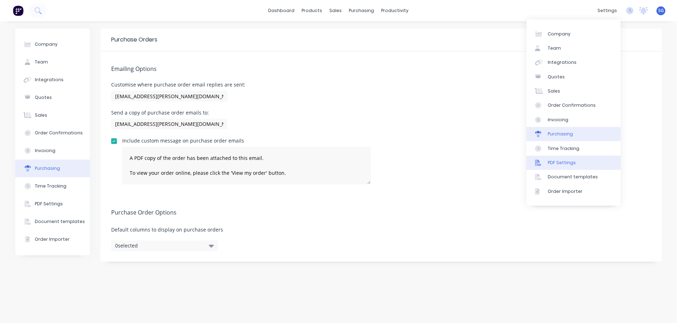
click at [567, 167] on link "PDF Settings" at bounding box center [573, 163] width 94 height 14
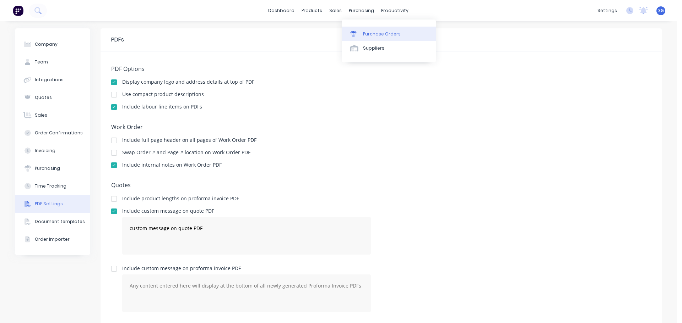
click at [361, 34] on link "Purchase Orders" at bounding box center [389, 34] width 94 height 14
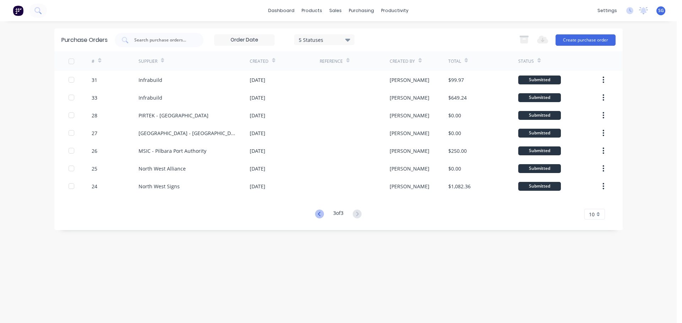
click at [316, 214] on icon at bounding box center [319, 214] width 9 height 9
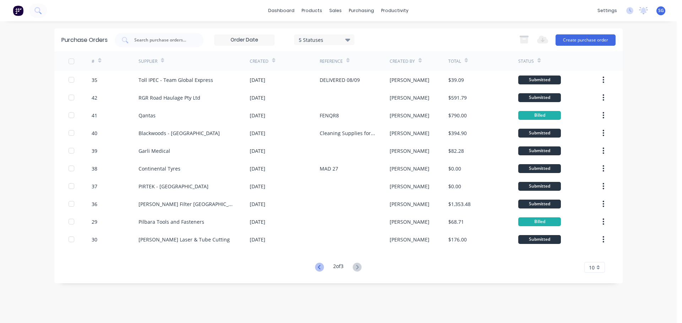
click at [322, 268] on icon at bounding box center [319, 267] width 9 height 9
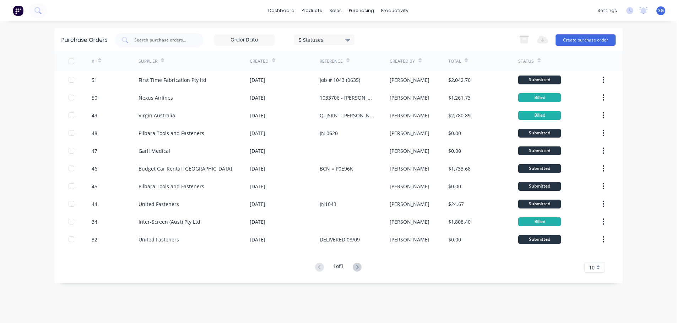
click at [594, 269] on span "10" at bounding box center [592, 267] width 6 height 7
click at [593, 255] on div "35" at bounding box center [594, 256] width 20 height 12
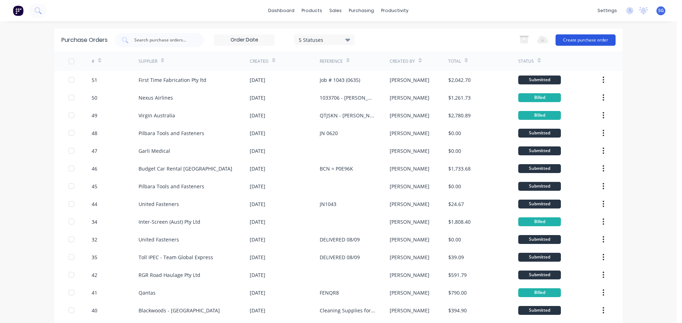
click at [570, 40] on button "Create purchase order" at bounding box center [585, 39] width 60 height 11
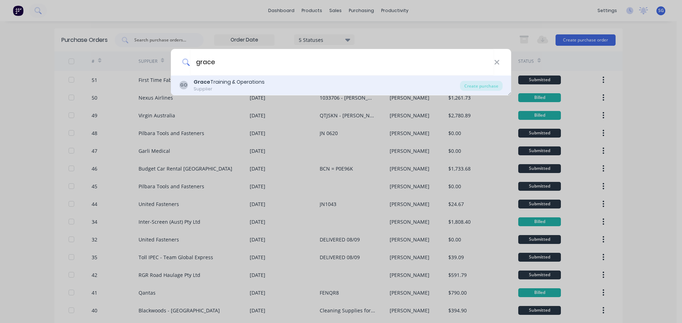
type input "grace"
click at [254, 81] on div "Grace Training & Operations" at bounding box center [229, 81] width 71 height 7
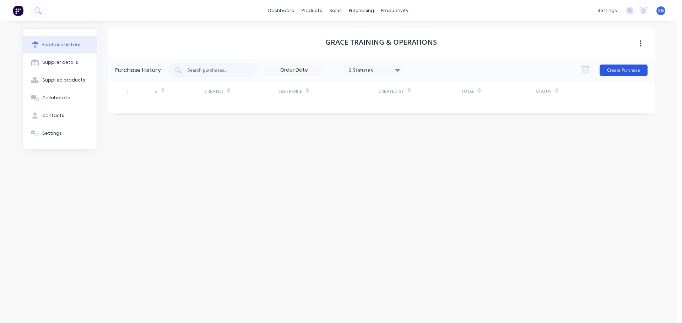
click at [623, 73] on button "Create Purchase" at bounding box center [623, 70] width 48 height 11
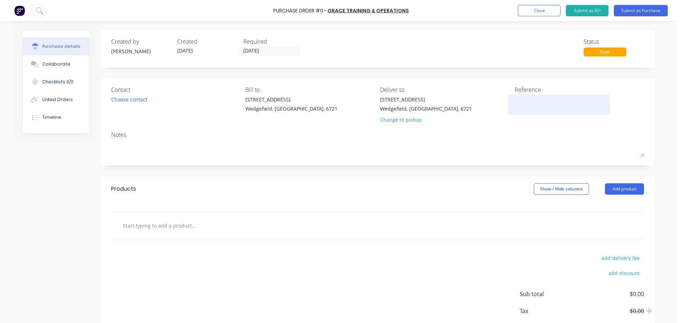
click at [524, 106] on textarea at bounding box center [558, 104] width 89 height 16
type textarea "Seb - HR-B"
type textarea "x"
type textarea "Seb - HR-B"
type textarea "x"
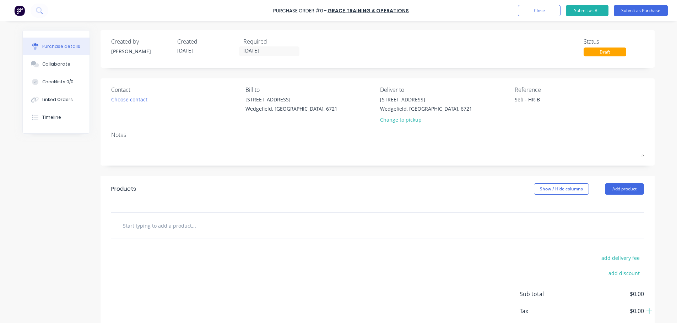
type textarea "Seb - HR-B L"
type textarea "x"
type textarea "Seb - HR-B Li"
type textarea "x"
type textarea "Seb - HR-B Lic"
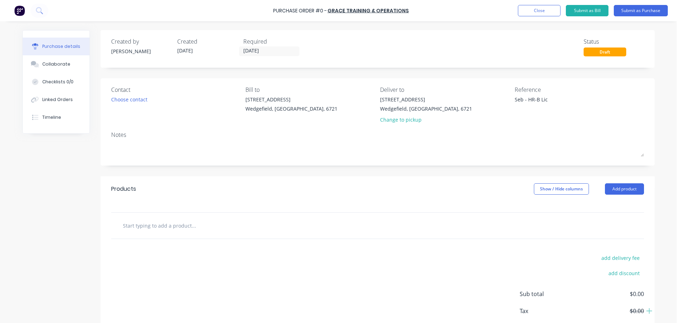
type textarea "x"
type textarea "Seb - HR-B Lice"
type textarea "x"
type textarea "Seb - HR-B Licen"
type textarea "x"
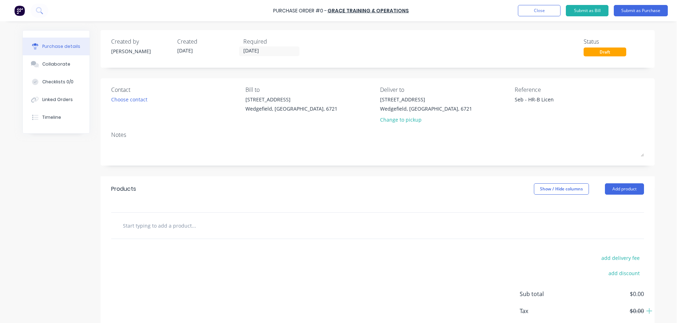
type textarea "Seb - HR-B Licenc"
type textarea "x"
type textarea "Seb - HR-B Licence"
type textarea "x"
type textarea "Seb - HR-B Licence"
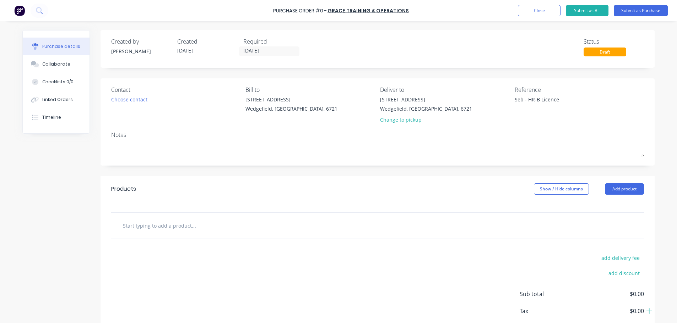
click at [151, 227] on input "text" at bounding box center [193, 226] width 142 height 14
click at [156, 231] on input "text" at bounding box center [193, 226] width 142 height 14
paste input "Drive Heavy Rigid-B (Synchromesh) Restricted vehicle (TLIC3004),"
type textarea "x"
type input "Drive Heavy Rigid-B (Synchromesh) Restricted vehicle (TLIC3004),"
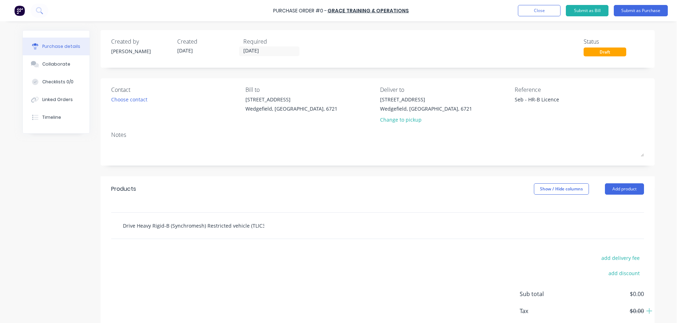
scroll to position [0, 8]
type textarea "x"
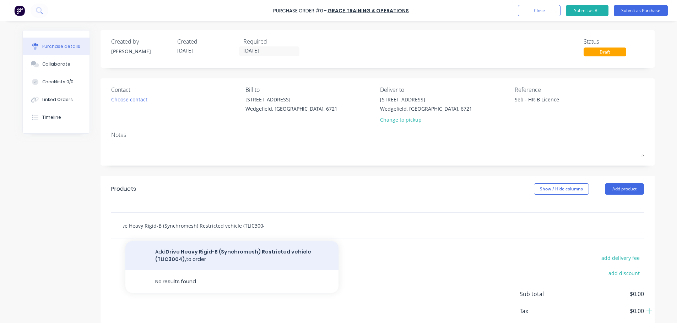
type input "Drive Heavy Rigid-B (Synchromesh) Restricted vehicle (TLIC3004),"
click at [184, 252] on button "Add Drive Heavy Rigid-B (Synchromesh) Restricted vehicle (TLIC3004), to order" at bounding box center [231, 255] width 213 height 29
type textarea "x"
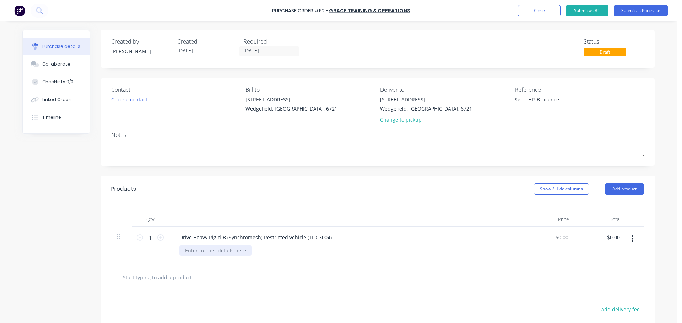
type textarea "x"
click at [207, 250] on div at bounding box center [215, 251] width 72 height 10
click at [211, 257] on div "Drive Heavy Rigid-B (Synchromesh) Restricted vehicle (TLIC3004), Sebastian Pren…" at bounding box center [345, 246] width 355 height 38
click at [220, 253] on div "Sebastian Prendergast" at bounding box center [204, 251] width 51 height 10
drag, startPoint x: 231, startPoint y: 252, endPoint x: 240, endPoint y: 252, distance: 8.9
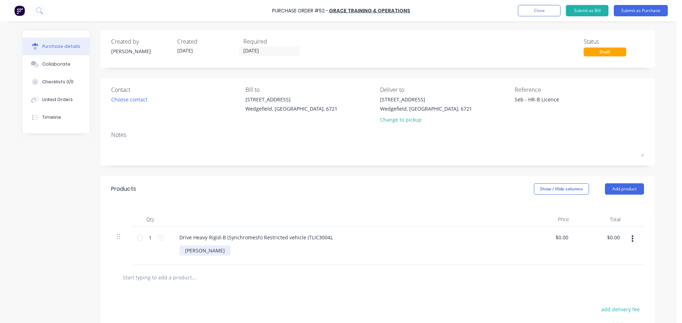
click at [230, 253] on div "Sebastian Prendergast" at bounding box center [204, 251] width 51 height 10
click at [230, 250] on div "Sebastian Prendergast" at bounding box center [204, 251] width 51 height 10
type textarea "x"
type input "0.0000"
type textarea "x"
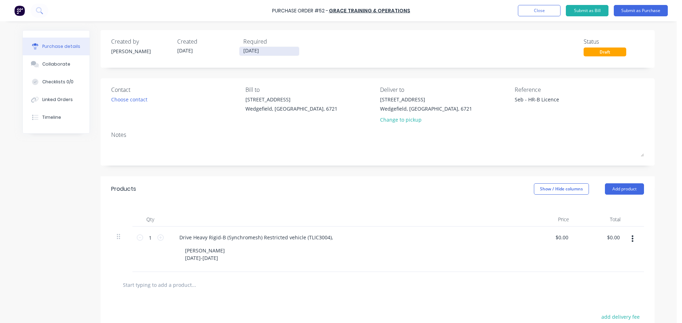
type input "0"
click at [281, 49] on input "09/09/25" at bounding box center [269, 51] width 60 height 9
type textarea "x"
type input "$0.00"
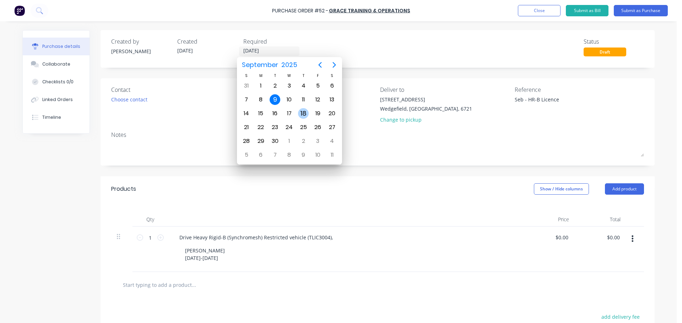
click at [305, 113] on div "18" at bounding box center [303, 113] width 11 height 11
type textarea "x"
type input "18/09/25"
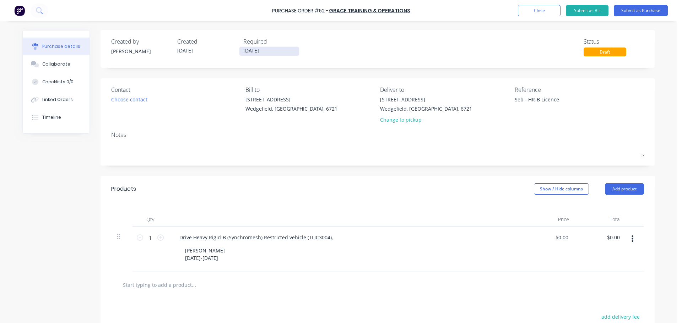
click at [266, 53] on input "18/09/25" at bounding box center [269, 51] width 60 height 9
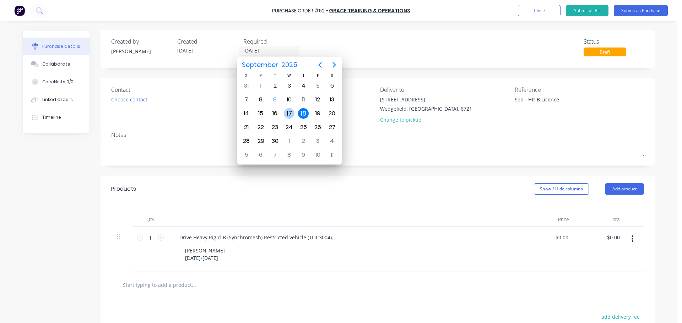
click at [291, 113] on div "17" at bounding box center [289, 113] width 11 height 11
type textarea "x"
type input "17/09/25"
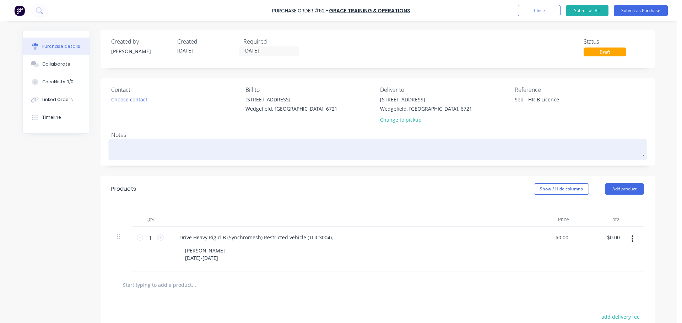
click at [120, 151] on textarea at bounding box center [377, 149] width 533 height 16
type textarea "x"
type textarea "Q"
type textarea "x"
type textarea "Qu"
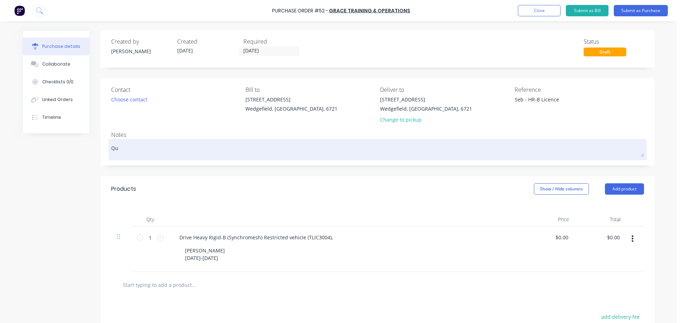
type textarea "x"
type textarea "Quo"
type textarea "x"
type textarea "Quot"
type textarea "x"
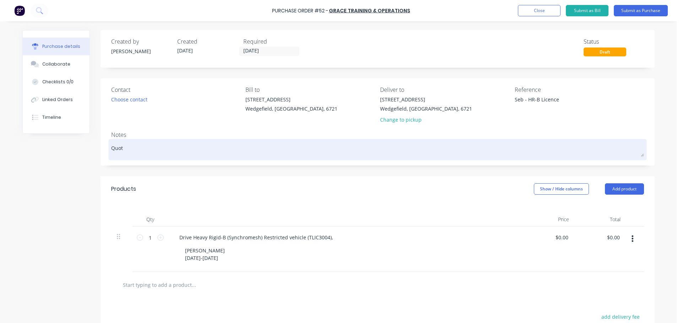
type textarea "Quote"
type textarea "x"
type textarea "Quote"
type textarea "x"
type textarea "Quote N"
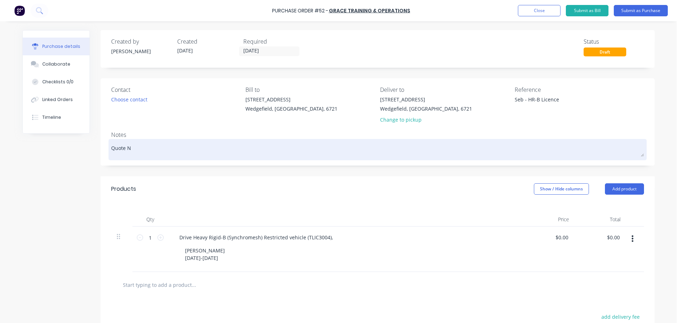
type textarea "x"
type textarea "Quote No"
type textarea "x"
type textarea "Quote No."
type textarea "x"
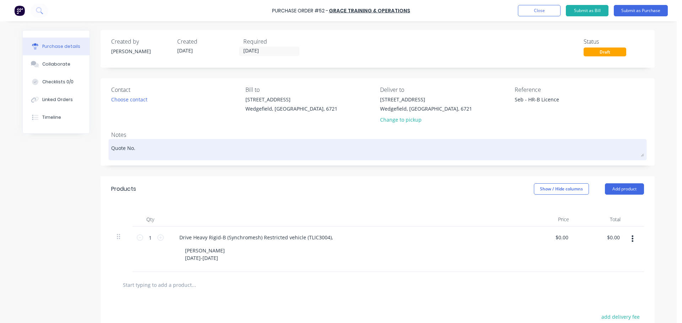
type textarea "Quote No."
paste textarea "QU-4130"
type textarea "x"
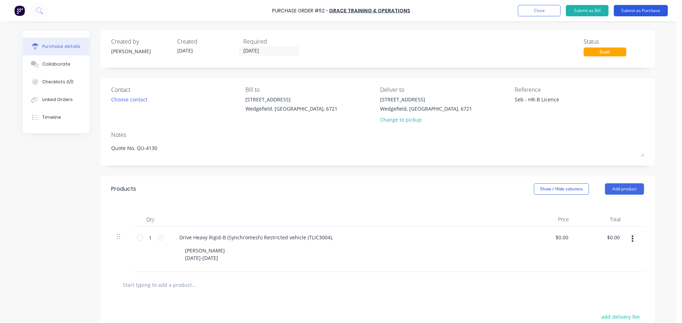
type textarea "Quote No. QU-4130"
type textarea "x"
type textarea "Quote No. QU-4130"
click at [630, 14] on button "Submit as Purchase" at bounding box center [641, 10] width 54 height 11
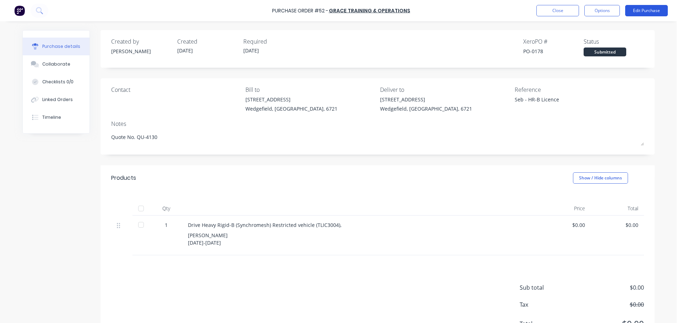
click at [640, 12] on button "Edit Purchase" at bounding box center [646, 10] width 43 height 11
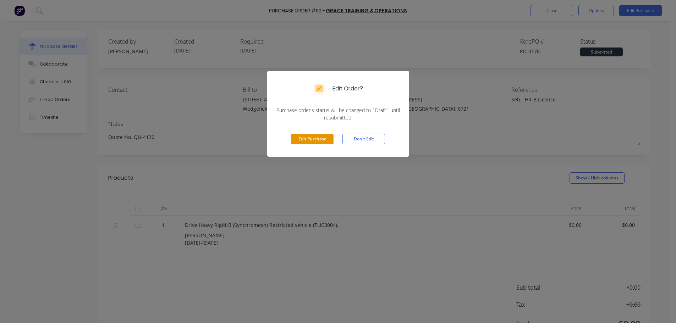
click at [320, 141] on button "Edit Purchase" at bounding box center [312, 139] width 43 height 11
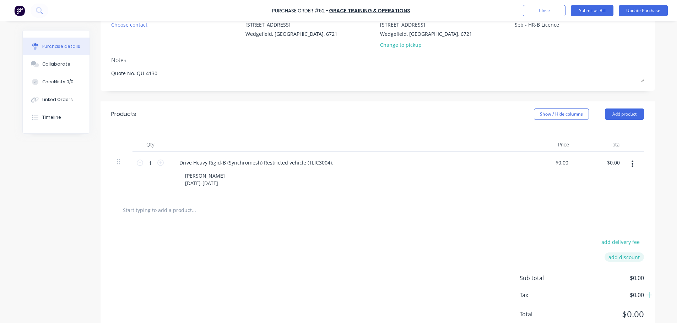
scroll to position [63, 0]
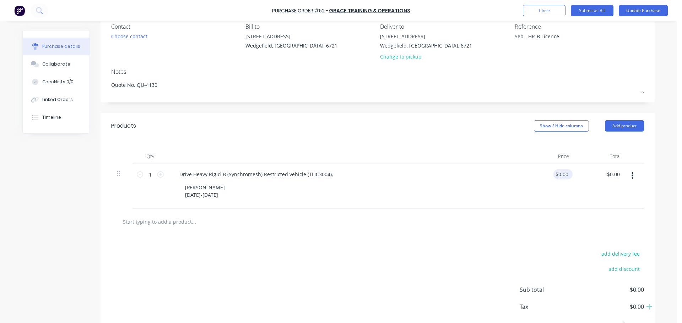
type textarea "x"
type input "0.0000"
click at [564, 174] on input "0.0000" at bounding box center [561, 174] width 16 height 10
type textarea "x"
drag, startPoint x: 566, startPoint y: 174, endPoint x: 553, endPoint y: 173, distance: 13.2
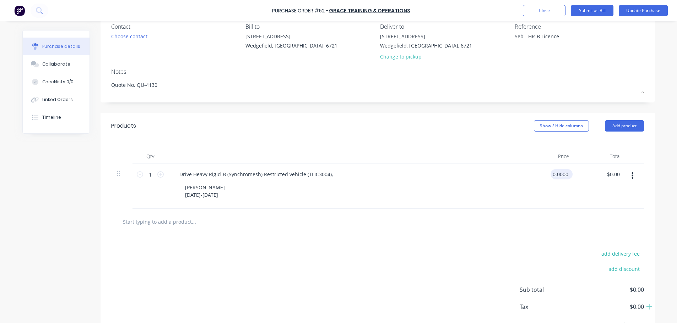
click at [553, 173] on input "0.0000" at bounding box center [559, 174] width 19 height 10
type input "0"
type input "2150"
type textarea "x"
type input "$2,150.00"
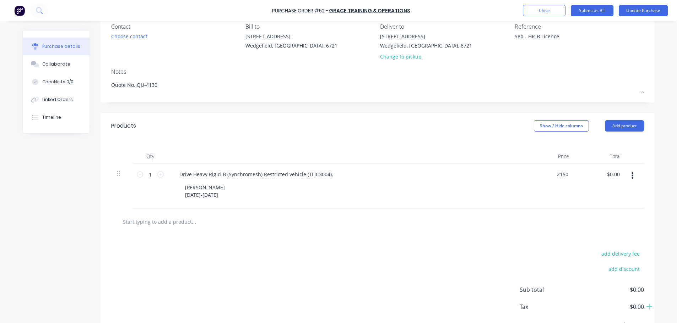
type input "2150.00"
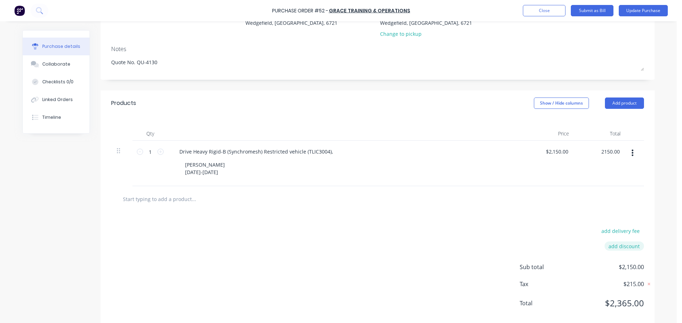
scroll to position [99, 0]
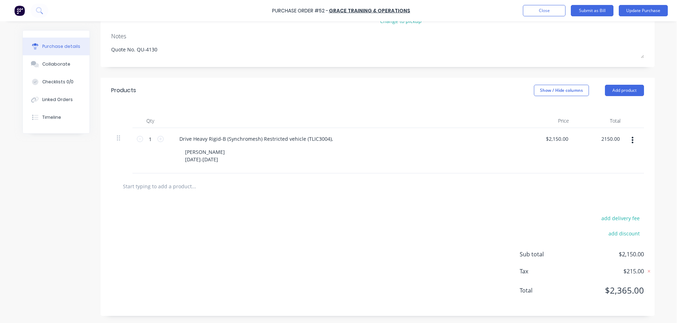
type textarea "x"
type input "$2,150.00"
click at [631, 141] on button "button" at bounding box center [632, 140] width 17 height 13
click at [610, 189] on button "Exclude from tax" at bounding box center [611, 187] width 60 height 14
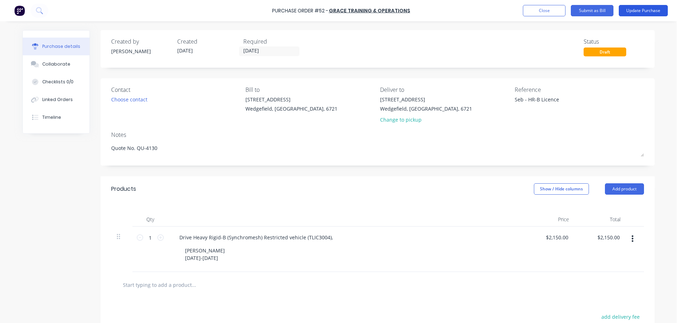
click at [630, 9] on button "Update Purchase" at bounding box center [643, 10] width 49 height 11
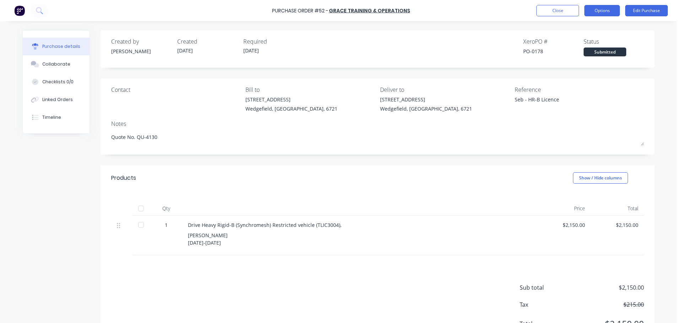
click at [600, 12] on button "Options" at bounding box center [602, 10] width 36 height 11
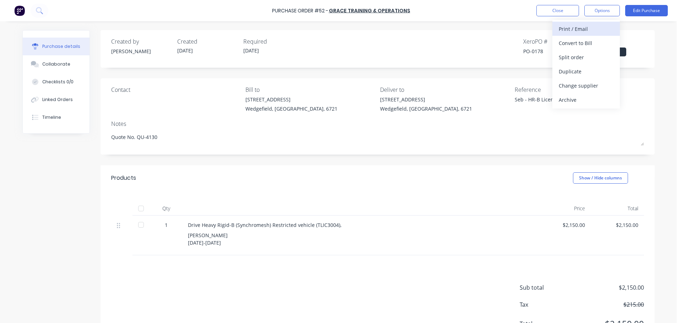
click at [579, 28] on div "Print / Email" at bounding box center [586, 29] width 55 height 10
click at [570, 46] on div "With pricing" at bounding box center [586, 43] width 55 height 10
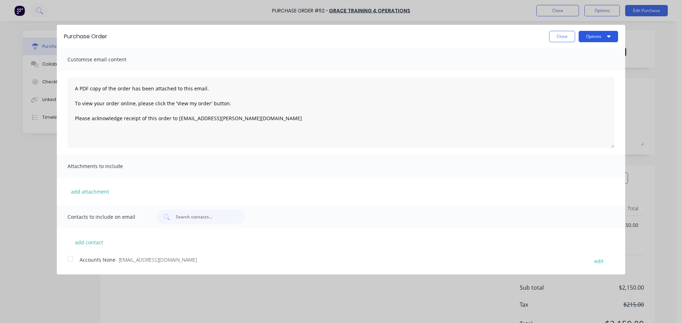
click at [594, 36] on button "Options" at bounding box center [597, 36] width 39 height 11
click at [573, 53] on div "Print" at bounding box center [584, 54] width 55 height 10
type textarea "x"
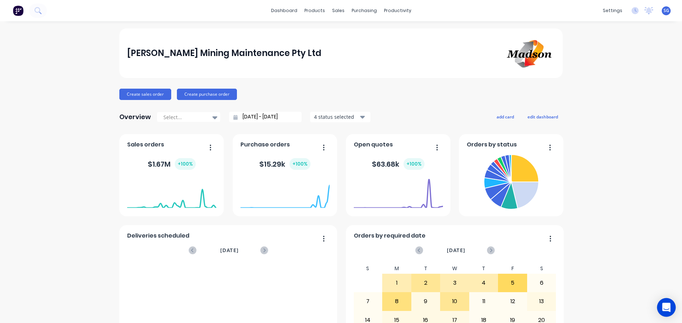
click at [669, 306] on icon "Open Intercom Messenger" at bounding box center [666, 307] width 8 height 9
click at [671, 300] on div "Madson Mining Maintenance Pty Ltd Create sales order Create purchase order Over…" at bounding box center [341, 213] width 682 height 371
click at [407, 35] on div "Workflow" at bounding box center [407, 34] width 21 height 6
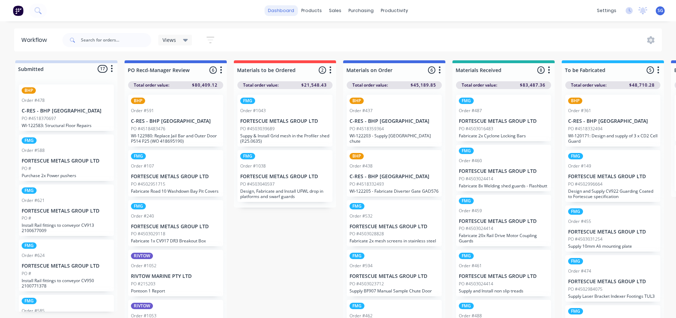
click at [287, 9] on link "dashboard" at bounding box center [281, 10] width 33 height 11
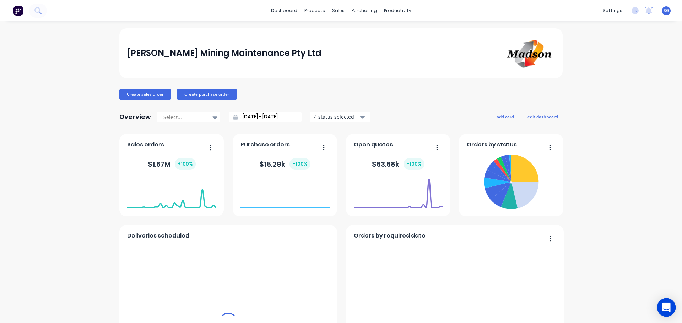
click at [670, 307] on div "Open Intercom Messenger" at bounding box center [666, 308] width 19 height 19
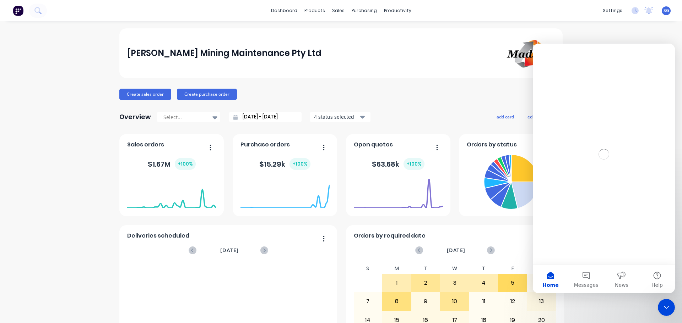
click at [670, 309] on icon "Close Intercom Messenger" at bounding box center [666, 308] width 9 height 9
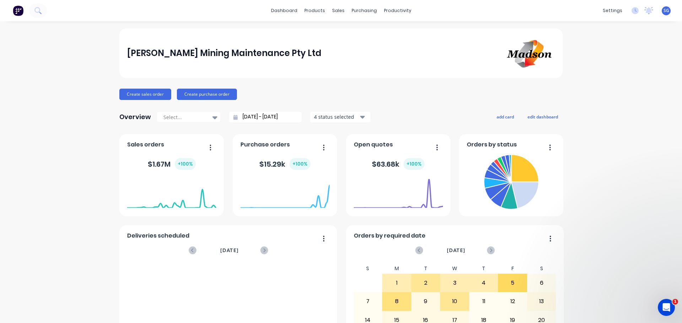
click at [670, 309] on div "Open Intercom Messenger" at bounding box center [665, 307] width 23 height 23
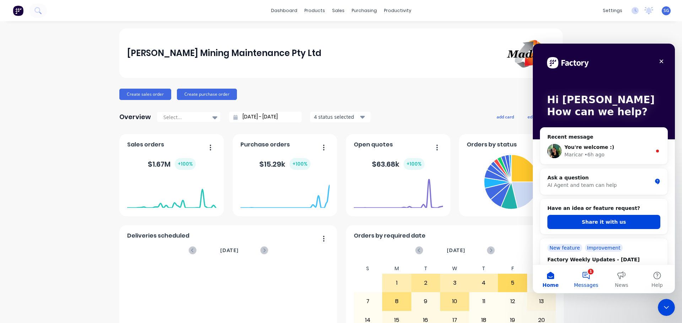
click at [589, 278] on button "1 Messages" at bounding box center [586, 279] width 36 height 28
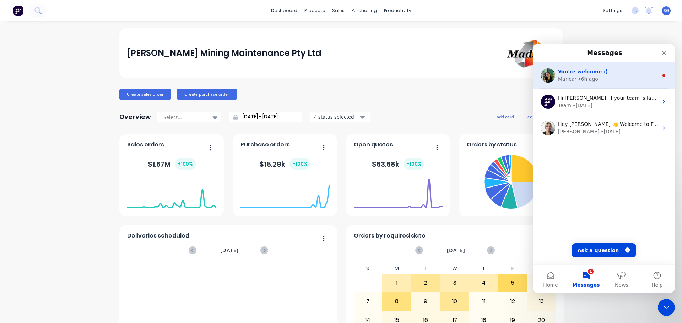
click at [601, 76] on div "Maricar • 6h ago" at bounding box center [608, 79] width 100 height 7
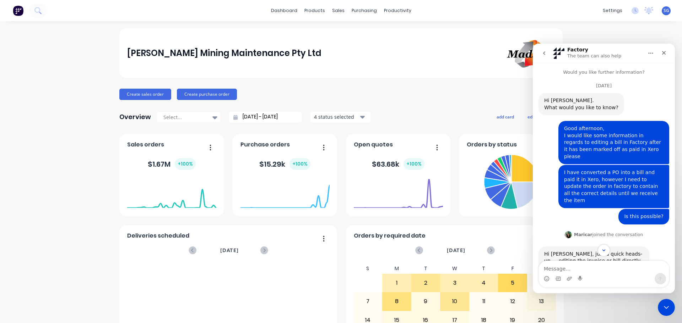
click at [545, 51] on icon "go back" at bounding box center [544, 53] width 6 height 6
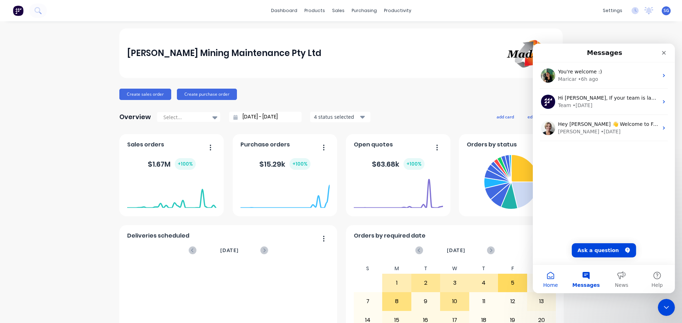
click at [555, 285] on span "Home" at bounding box center [550, 285] width 15 height 5
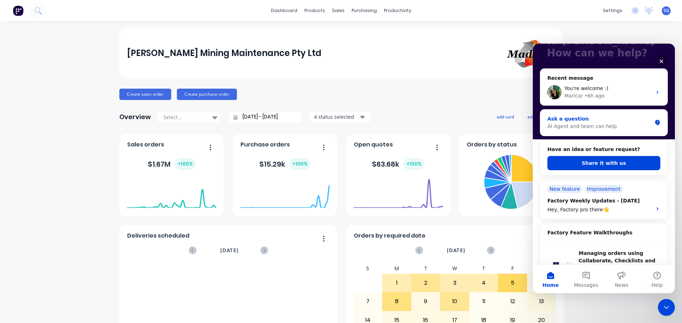
scroll to position [71, 0]
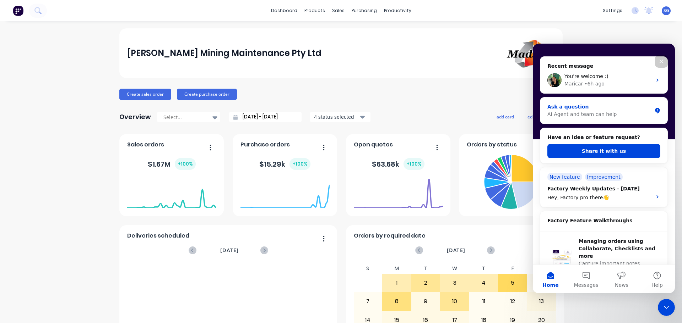
click at [586, 113] on div "AI Agent and team can help" at bounding box center [599, 114] width 104 height 7
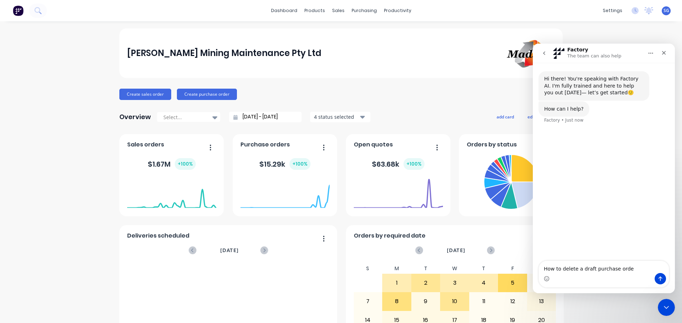
type textarea "How to delete a draft purchase order"
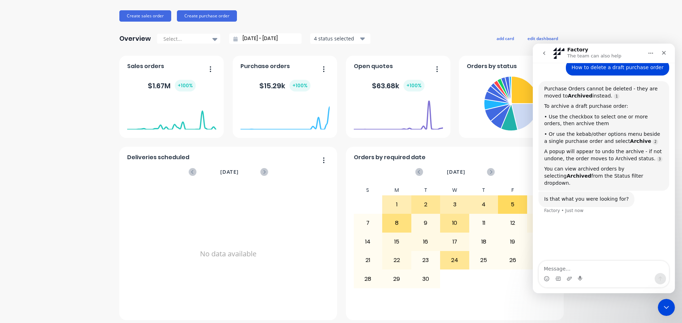
scroll to position [83, 0]
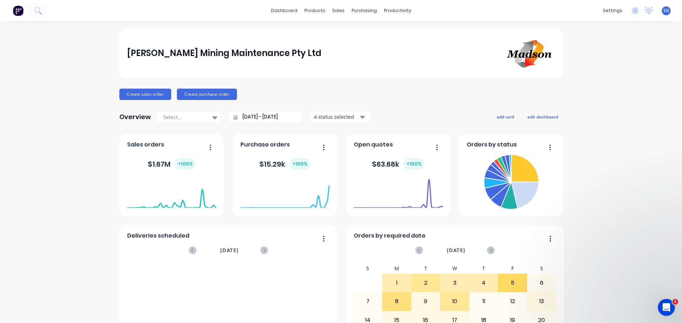
click at [662, 311] on div "Open Intercom Messenger" at bounding box center [665, 307] width 23 height 23
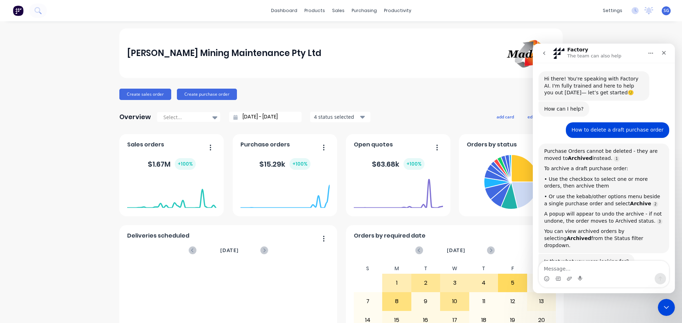
scroll to position [8, 0]
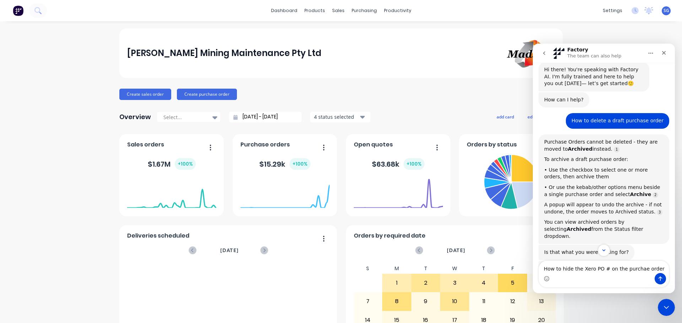
type textarea "How to hide the Xero PO # on the purchae orders"
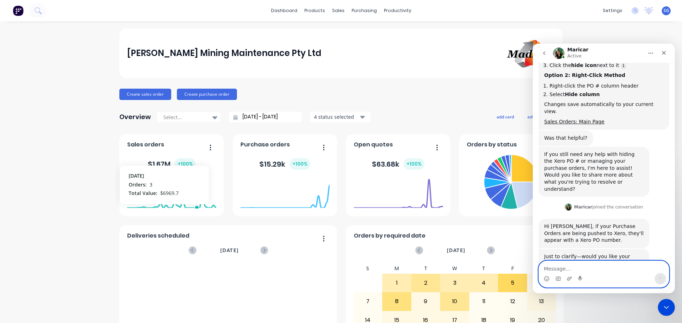
scroll to position [346, 0]
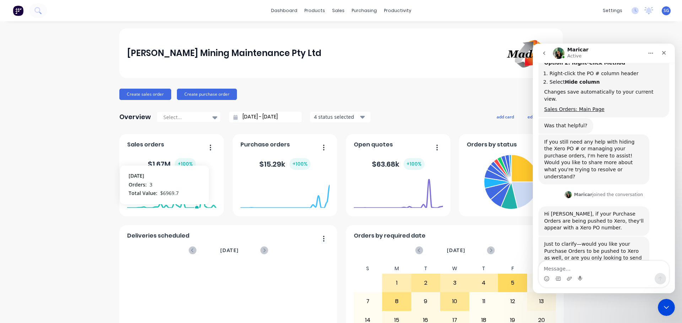
click at [544, 55] on icon "go back" at bounding box center [544, 53] width 6 height 6
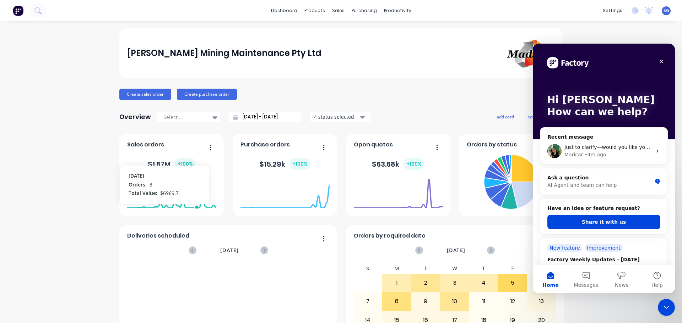
scroll to position [280, 0]
click at [576, 178] on div "Ask a question" at bounding box center [599, 177] width 104 height 7
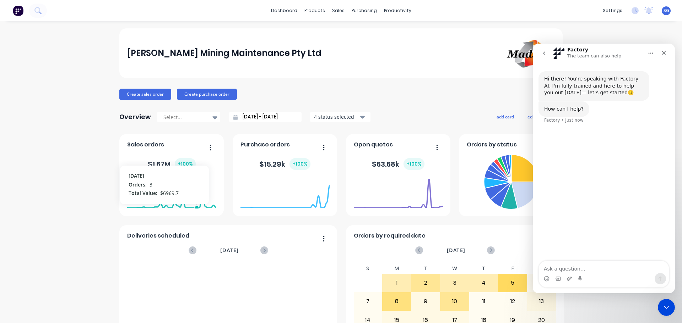
click at [543, 57] on button "go back" at bounding box center [543, 53] width 13 height 13
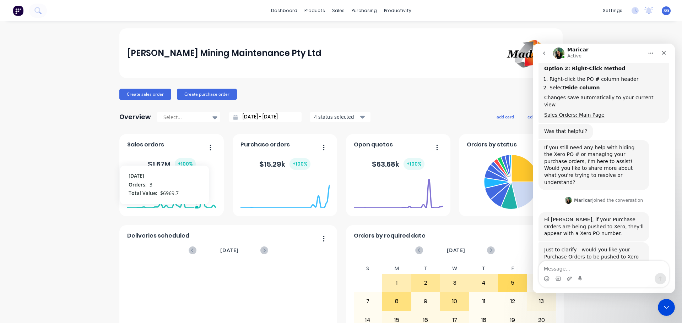
scroll to position [346, 0]
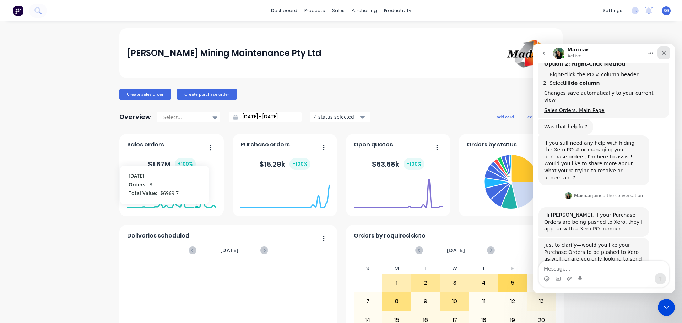
click at [669, 53] on div "Close" at bounding box center [663, 53] width 13 height 13
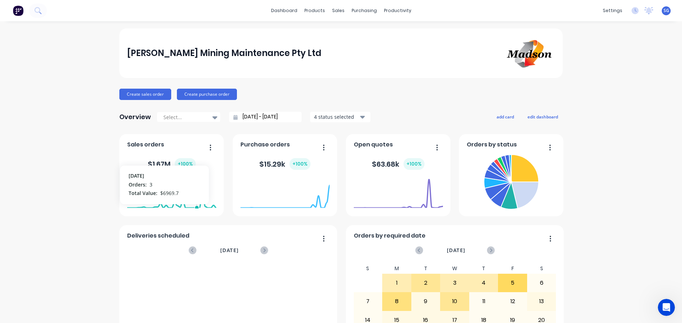
click at [622, 255] on div "Madson Mining Maintenance Pty Ltd Create sales order Create purchase order Over…" at bounding box center [341, 213] width 682 height 371
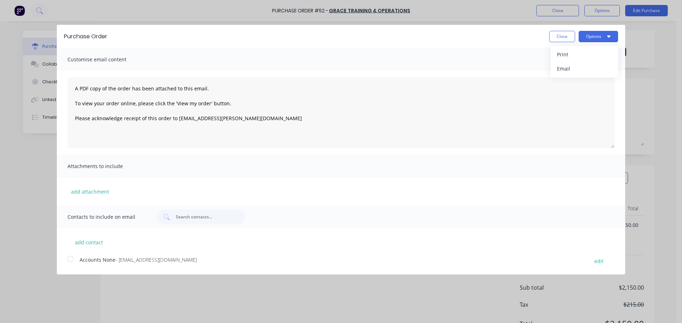
click at [560, 36] on button "Close" at bounding box center [562, 36] width 26 height 11
type textarea "x"
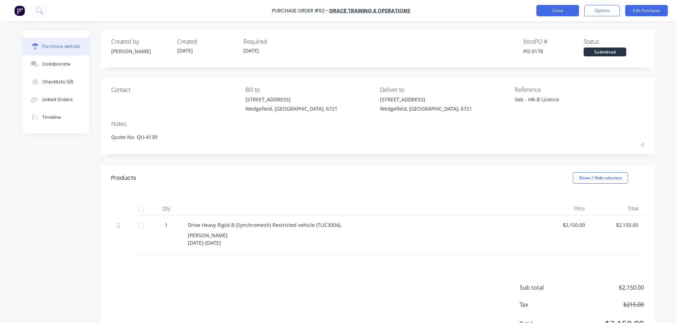
click at [552, 10] on button "Close" at bounding box center [557, 10] width 43 height 11
